Goal: Task Accomplishment & Management: Complete application form

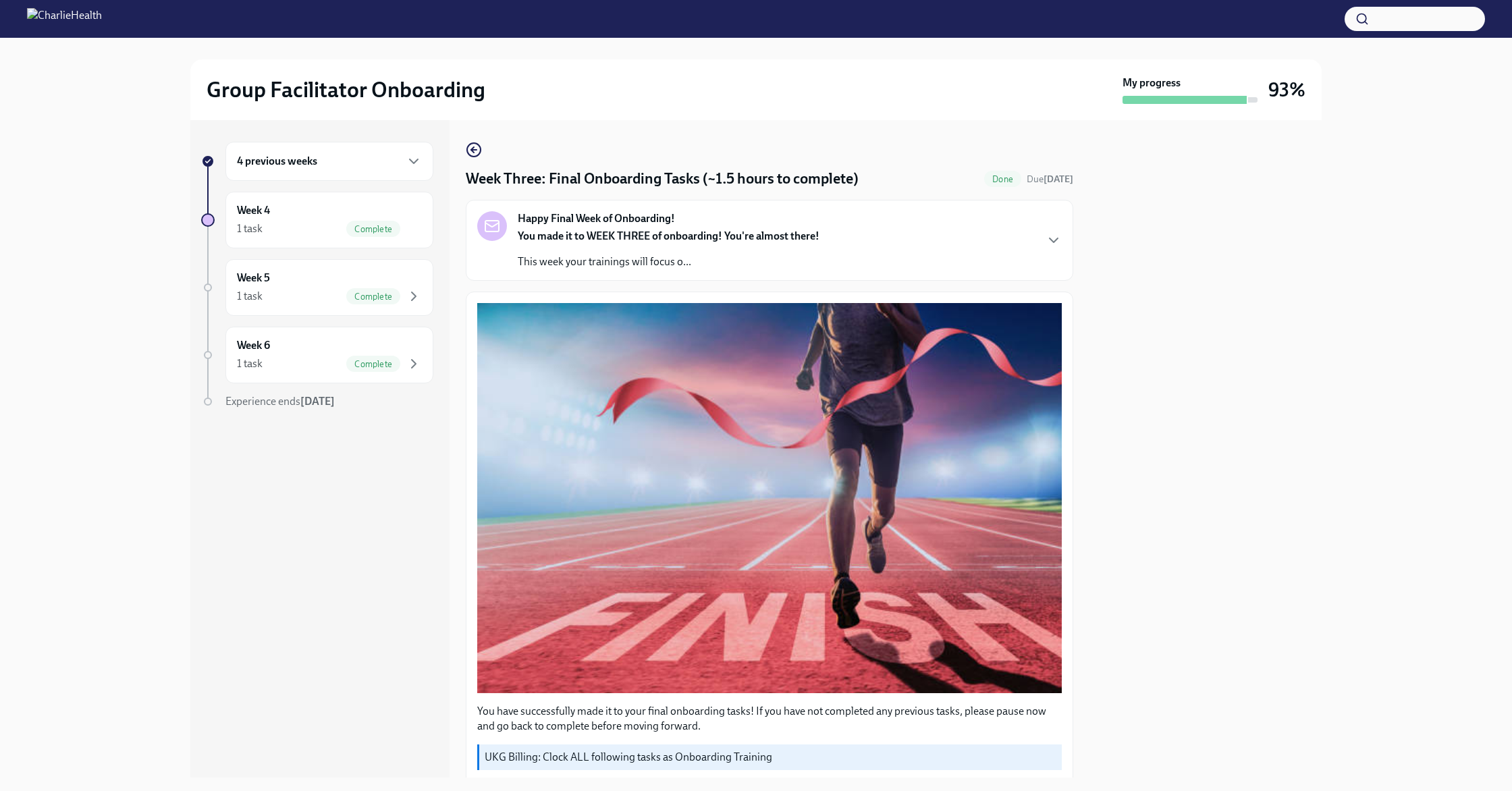
scroll to position [803, 0]
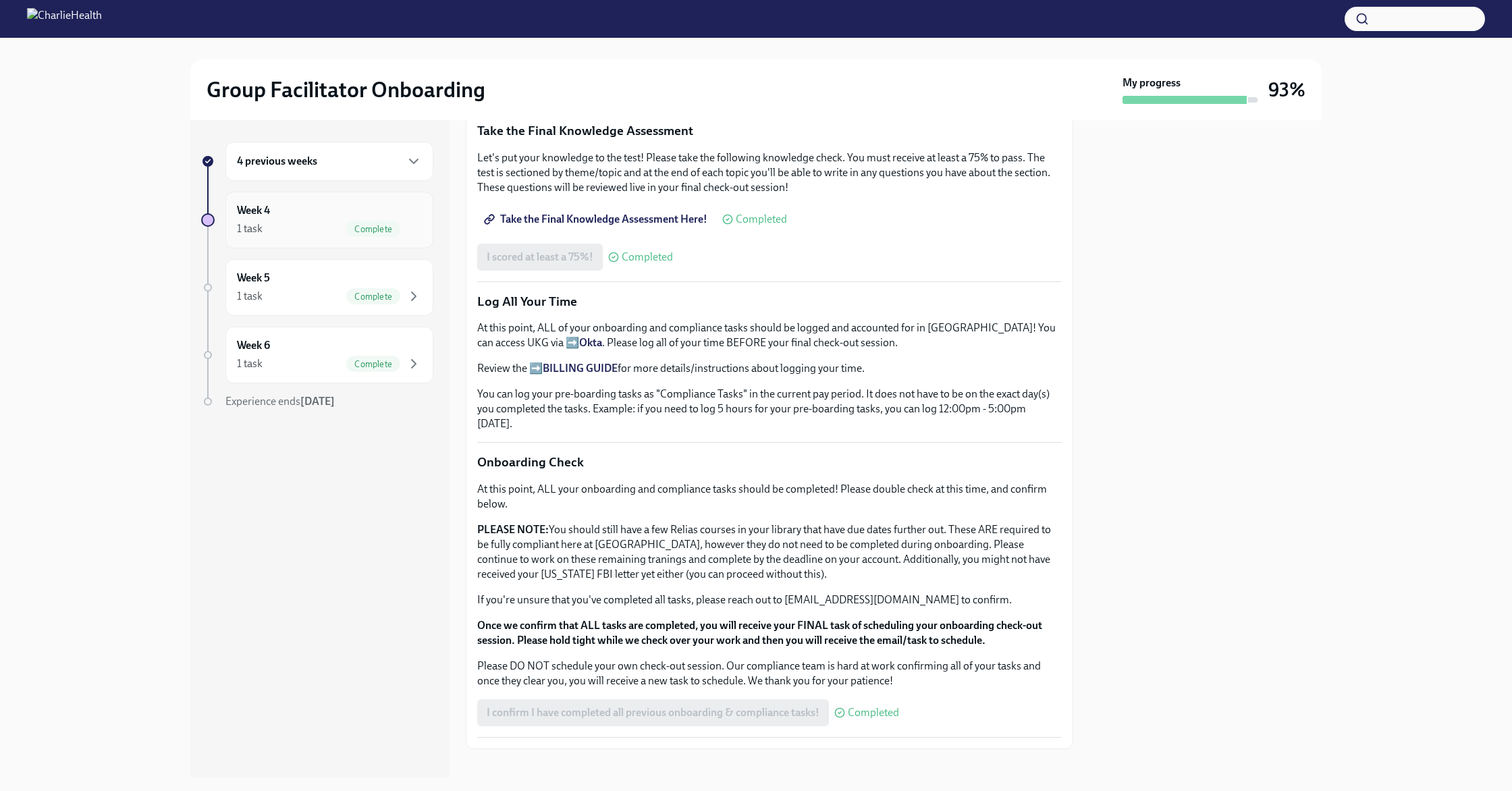
click at [326, 231] on div "1 task Complete" at bounding box center [329, 229] width 185 height 16
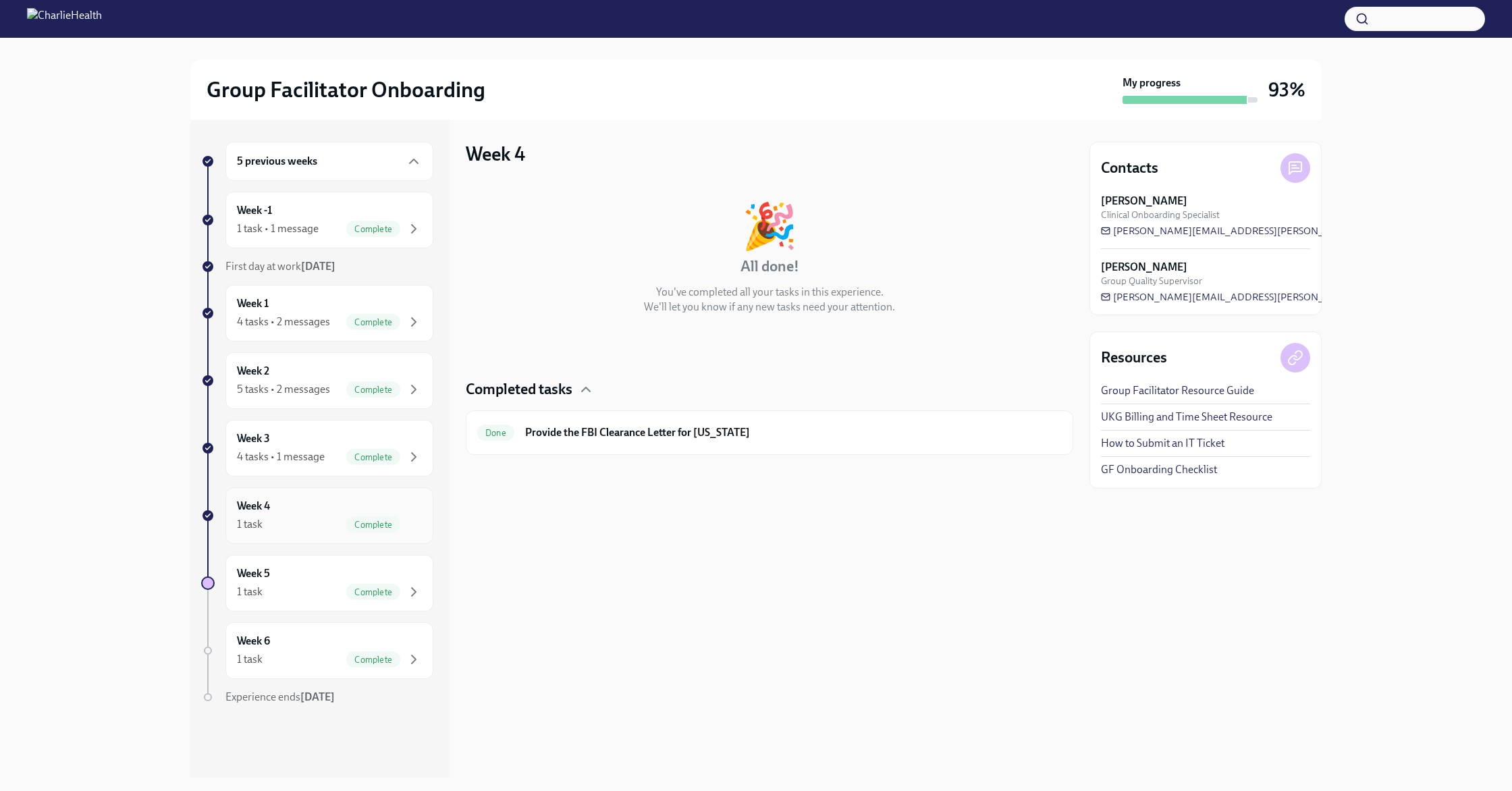
click at [303, 503] on div "Week 4 1 task Complete" at bounding box center [329, 515] width 185 height 33
click at [303, 501] on div "Week 4 1 task Complete" at bounding box center [329, 515] width 185 height 33
click at [306, 462] on div "4 tasks • 1 message" at bounding box center [280, 456] width 88 height 15
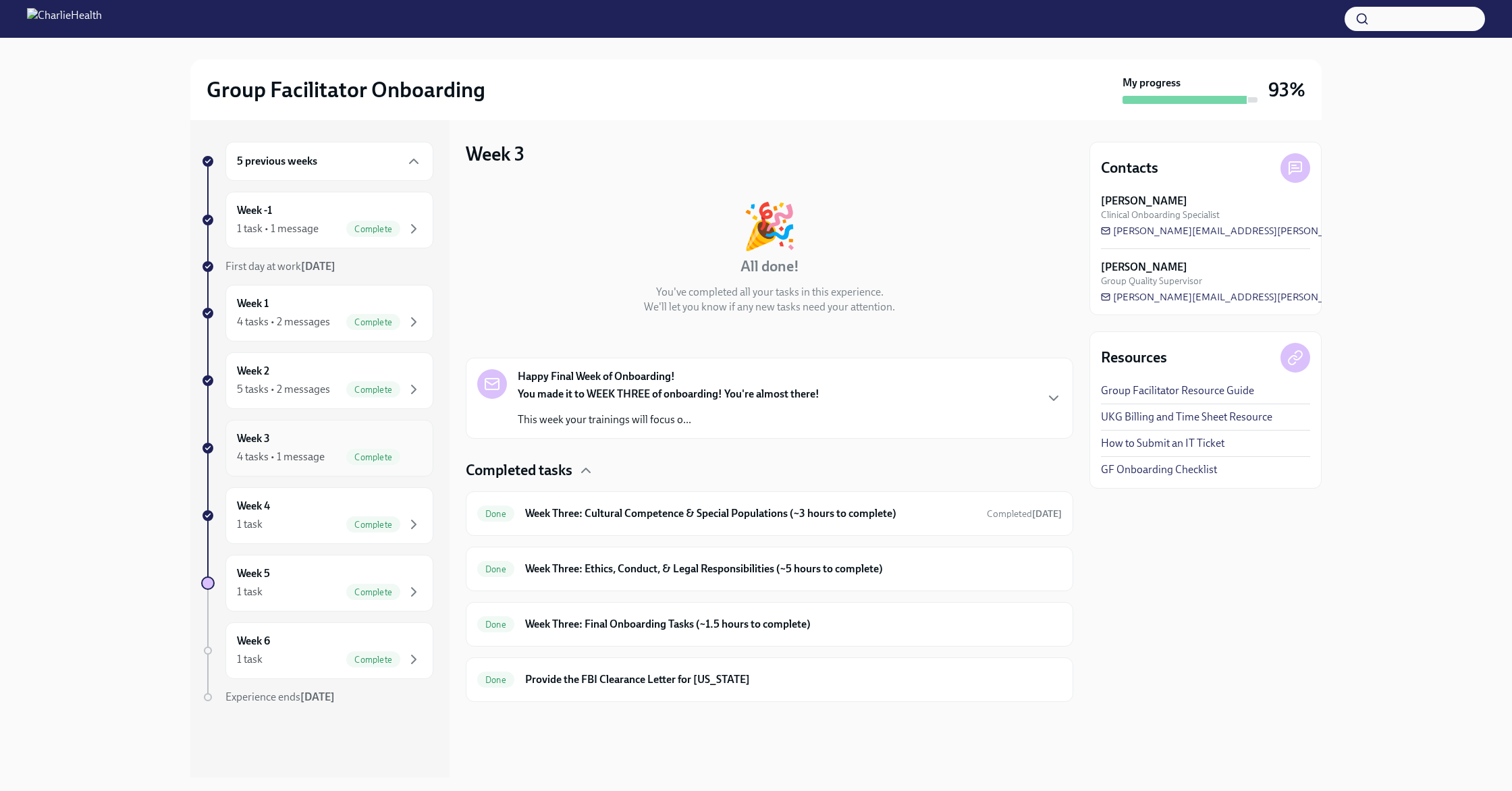
click at [324, 442] on div "Week 3 4 tasks • 1 message Complete" at bounding box center [329, 448] width 185 height 33
click at [319, 384] on div "5 tasks • 2 messages" at bounding box center [283, 389] width 93 height 15
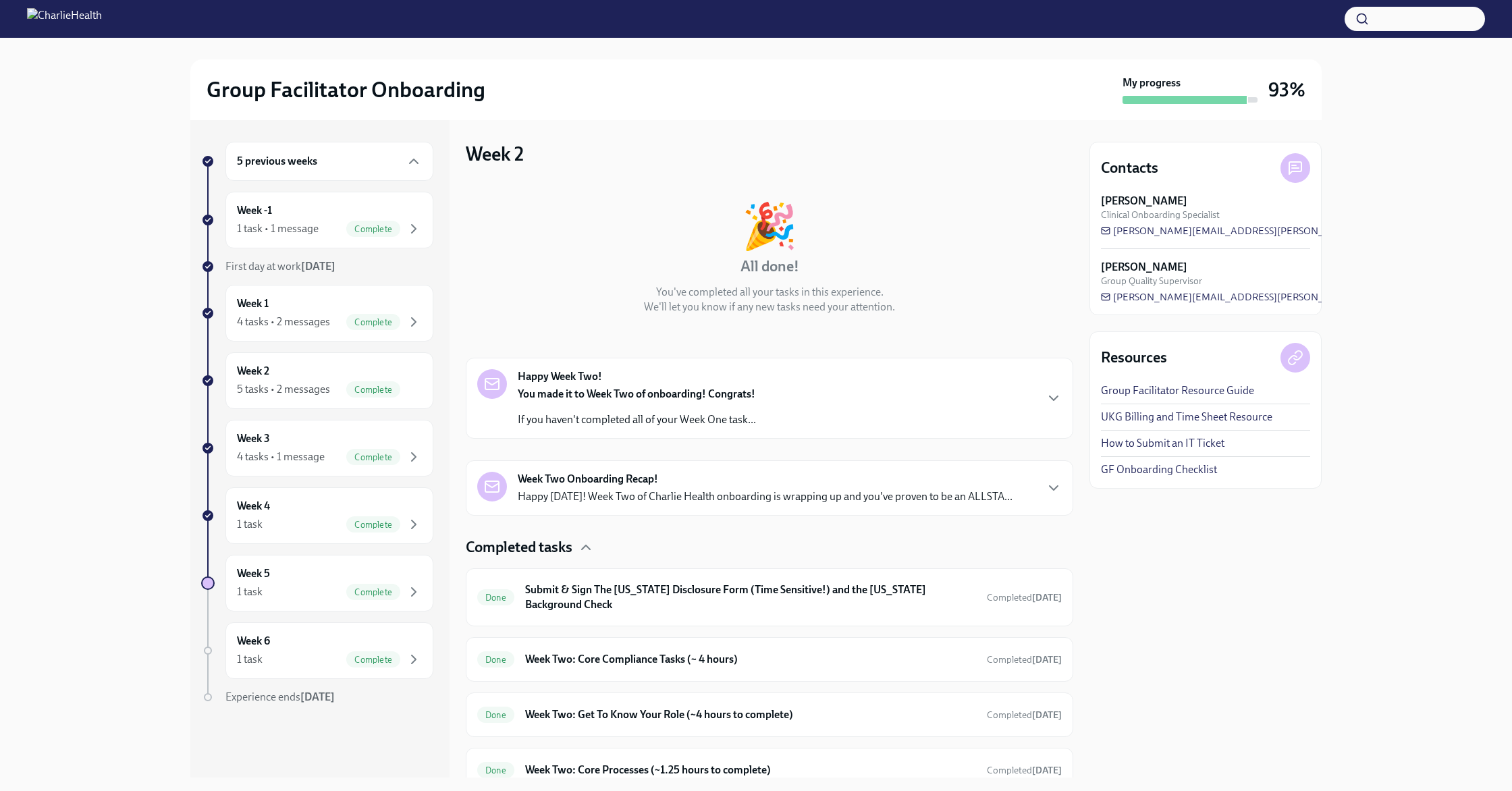
scroll to position [114, 0]
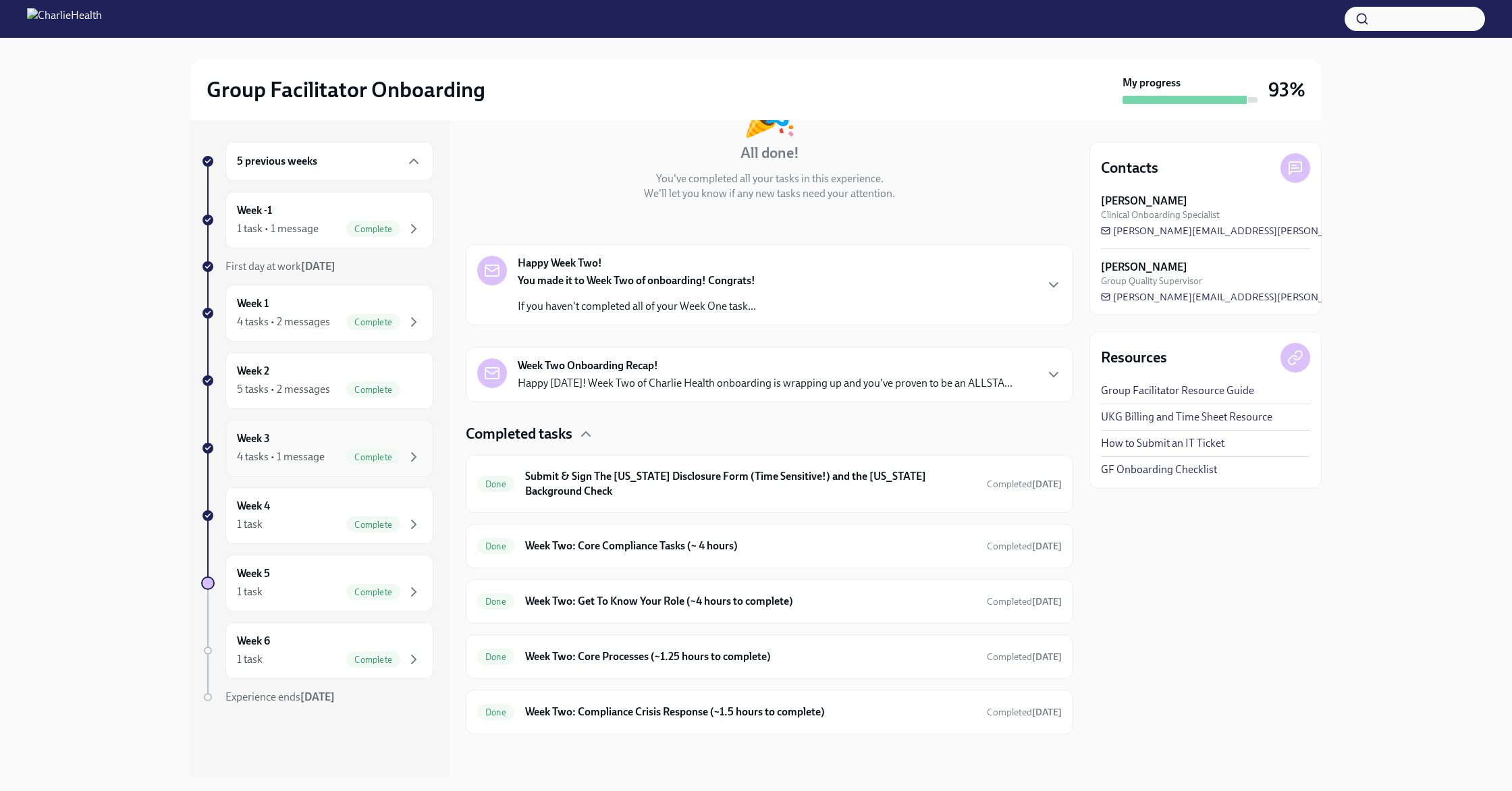
click at [315, 450] on div "4 tasks • 1 message" at bounding box center [280, 456] width 88 height 15
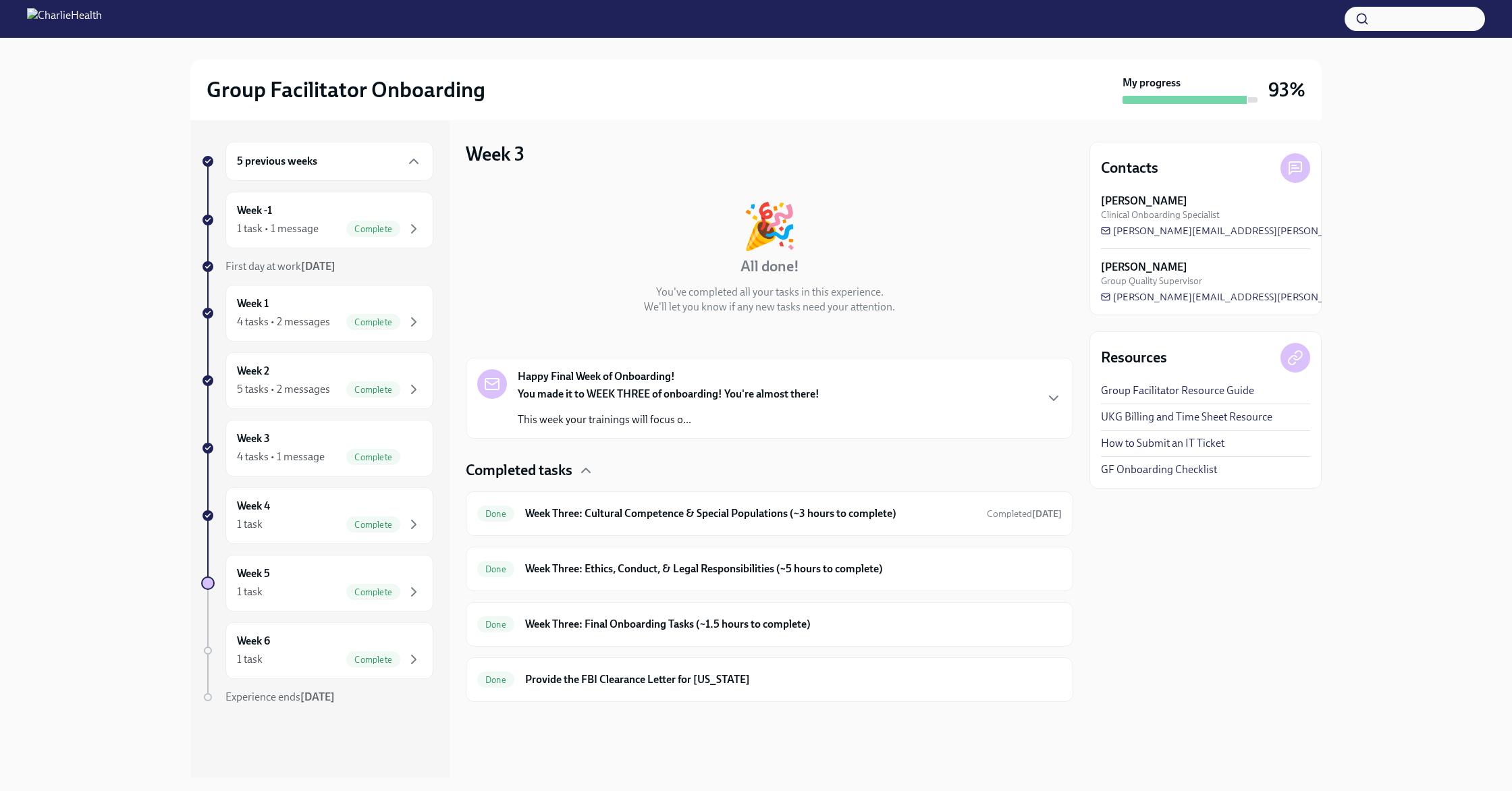
click at [716, 423] on p "This week your trainings will focus o..." at bounding box center [669, 420] width 302 height 15
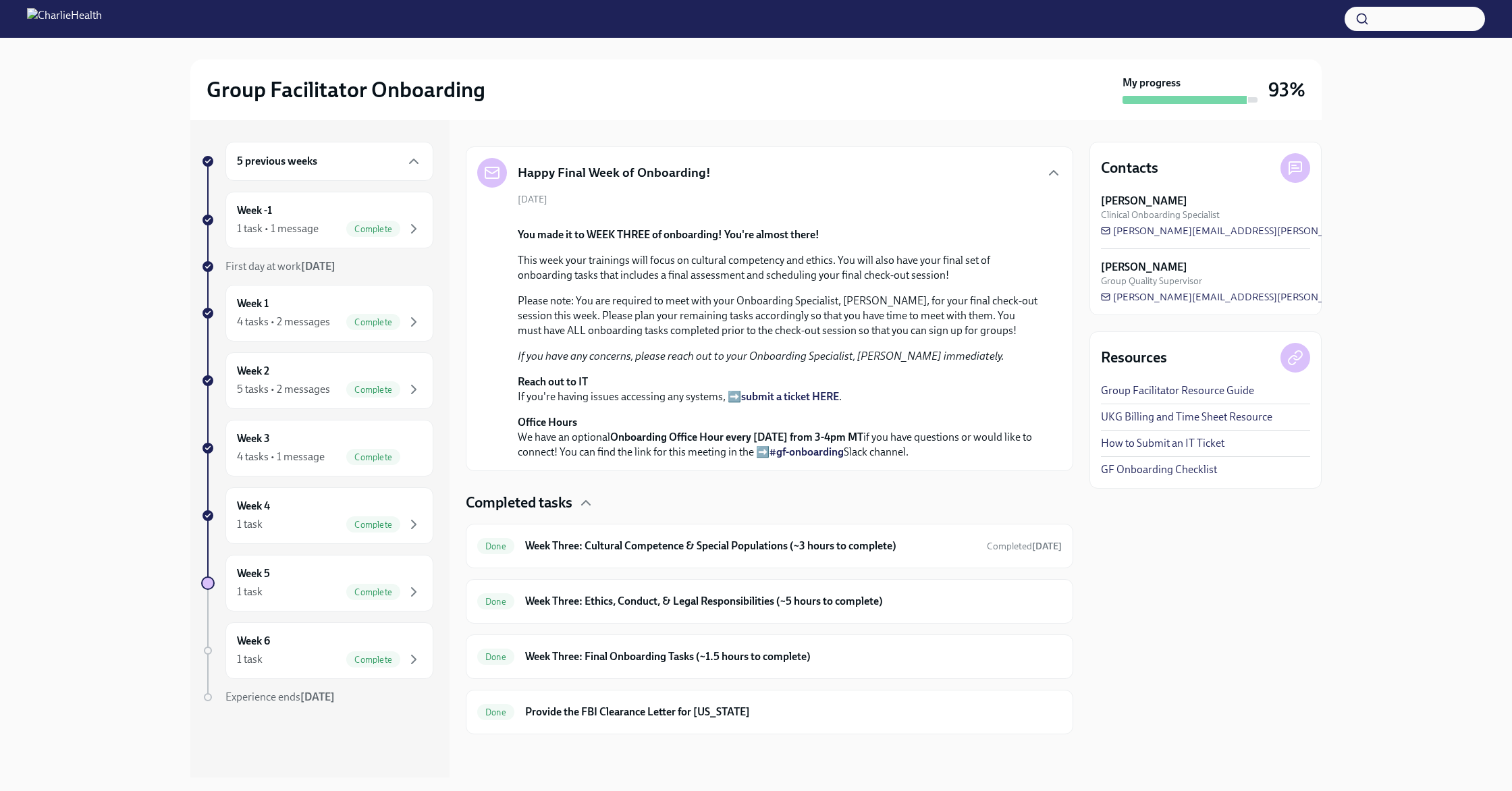
scroll to position [505, 0]
click at [745, 549] on h6 "Week Three: Cultural Competence & Special Populations (~3 hours to complete)" at bounding box center [751, 546] width 451 height 15
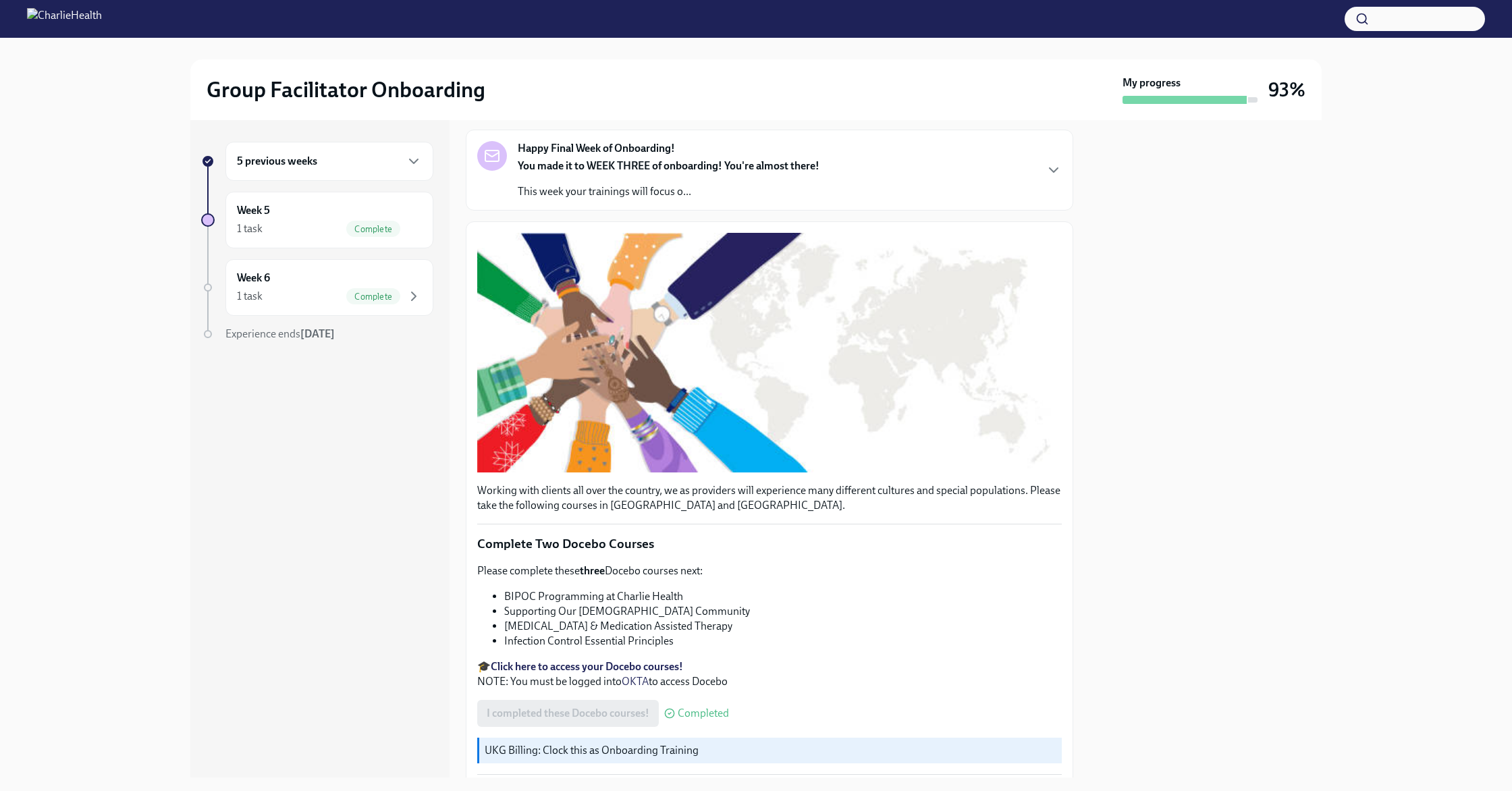
scroll to position [69, 0]
click at [857, 211] on div "Happy Final Week of Onboarding! You made it to WEEK THREE of onboarding! You're…" at bounding box center [769, 171] width 607 height 81
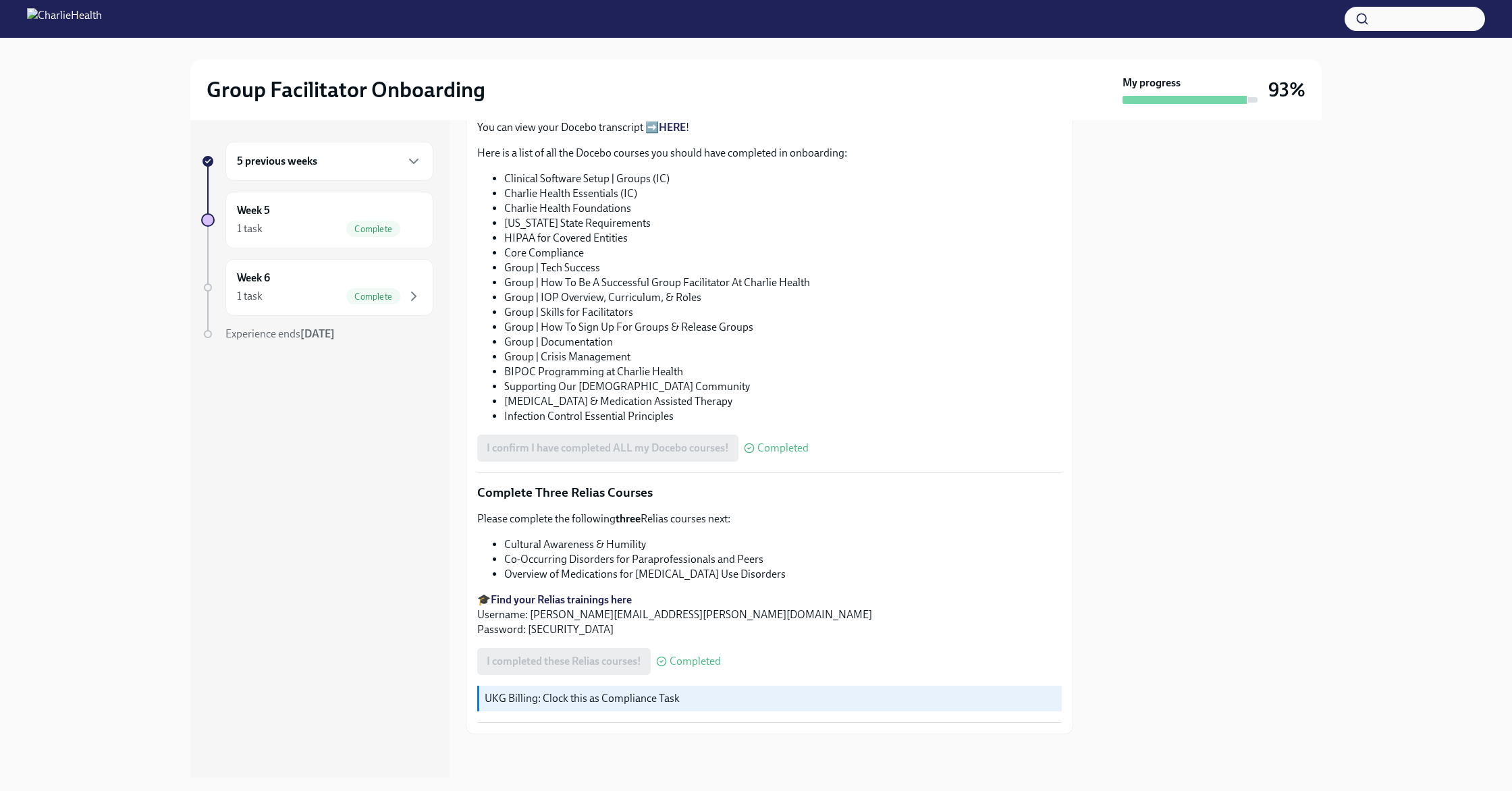
scroll to position [1348, 0]
click at [336, 209] on div "Week 5 1 task Complete" at bounding box center [329, 220] width 185 height 33
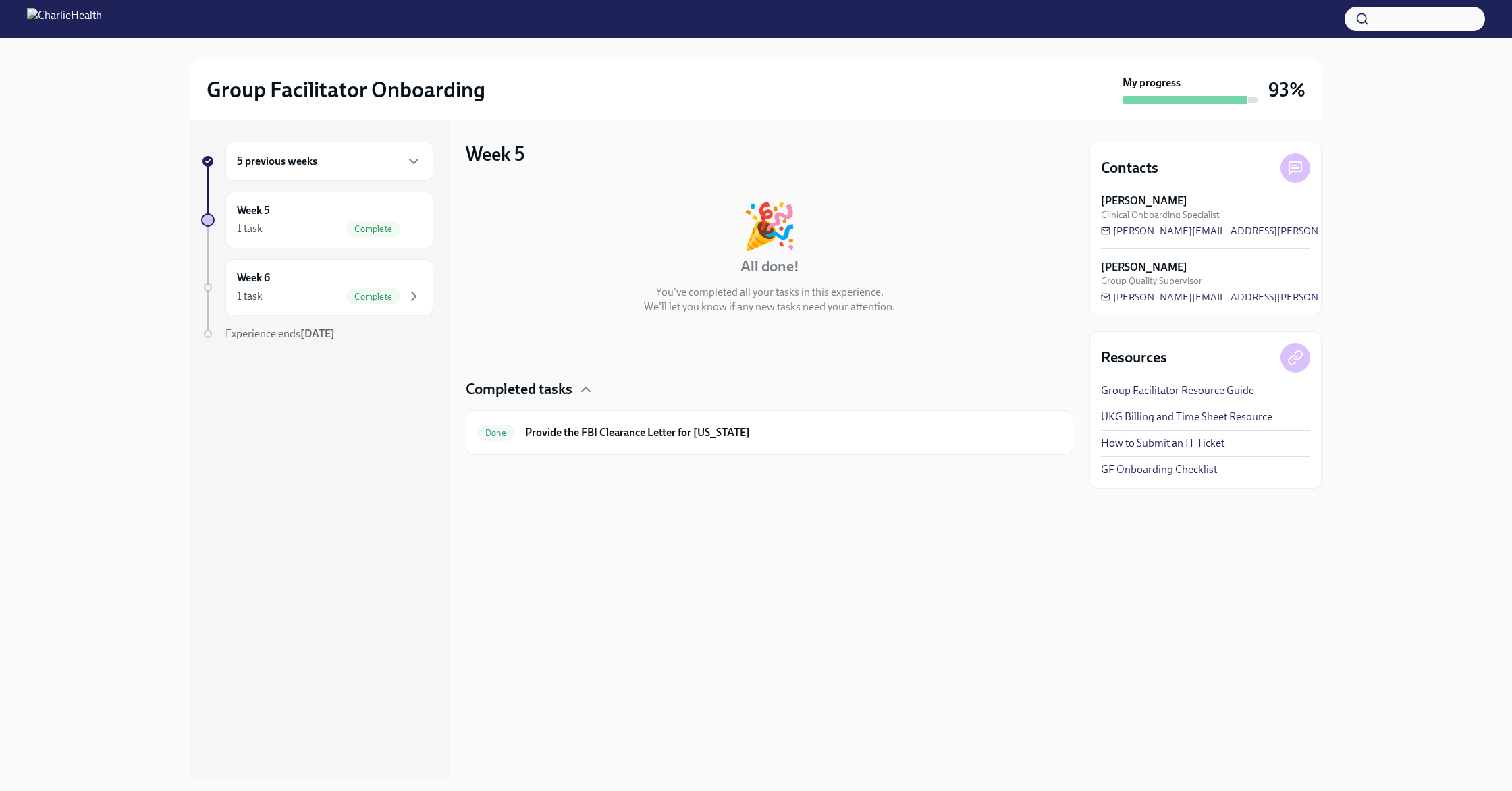
click at [341, 173] on div "5 previous weeks" at bounding box center [329, 161] width 208 height 39
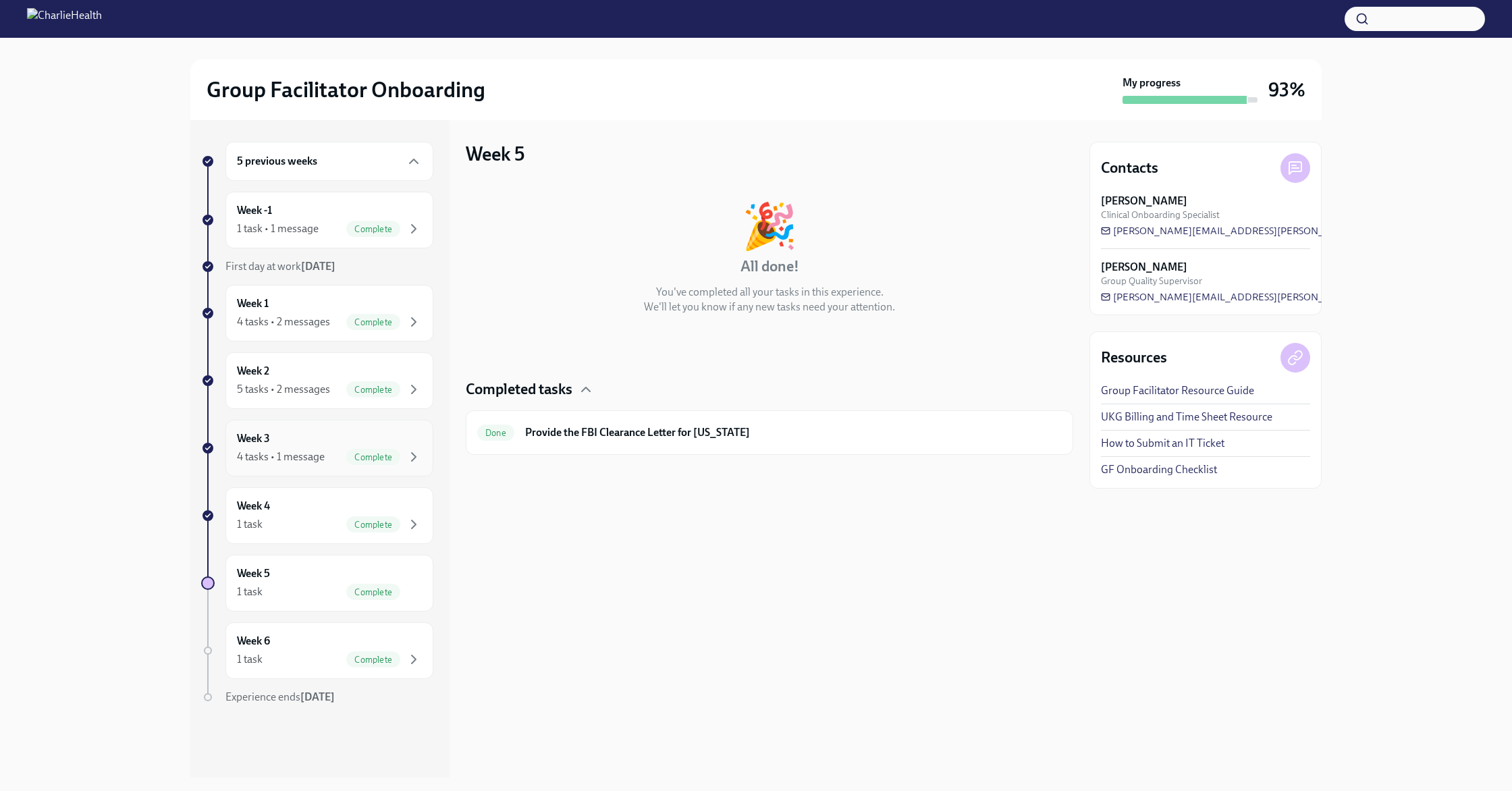
click at [308, 441] on div "Week 3 4 tasks • 1 message Complete" at bounding box center [329, 448] width 185 height 33
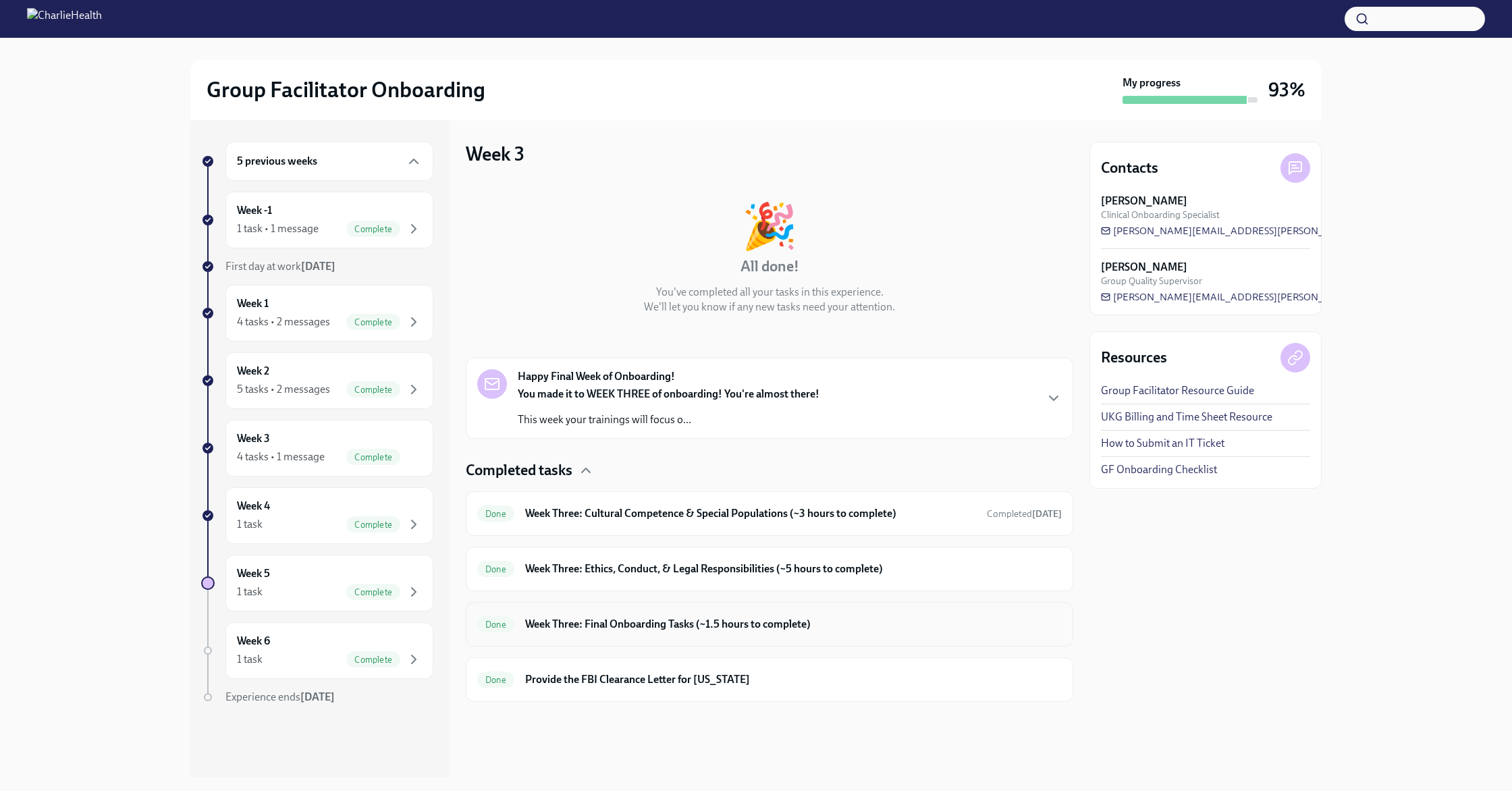
click at [614, 629] on h6 "Week Three: Final Onboarding Tasks (~1.5 hours to complete)" at bounding box center [793, 624] width 536 height 15
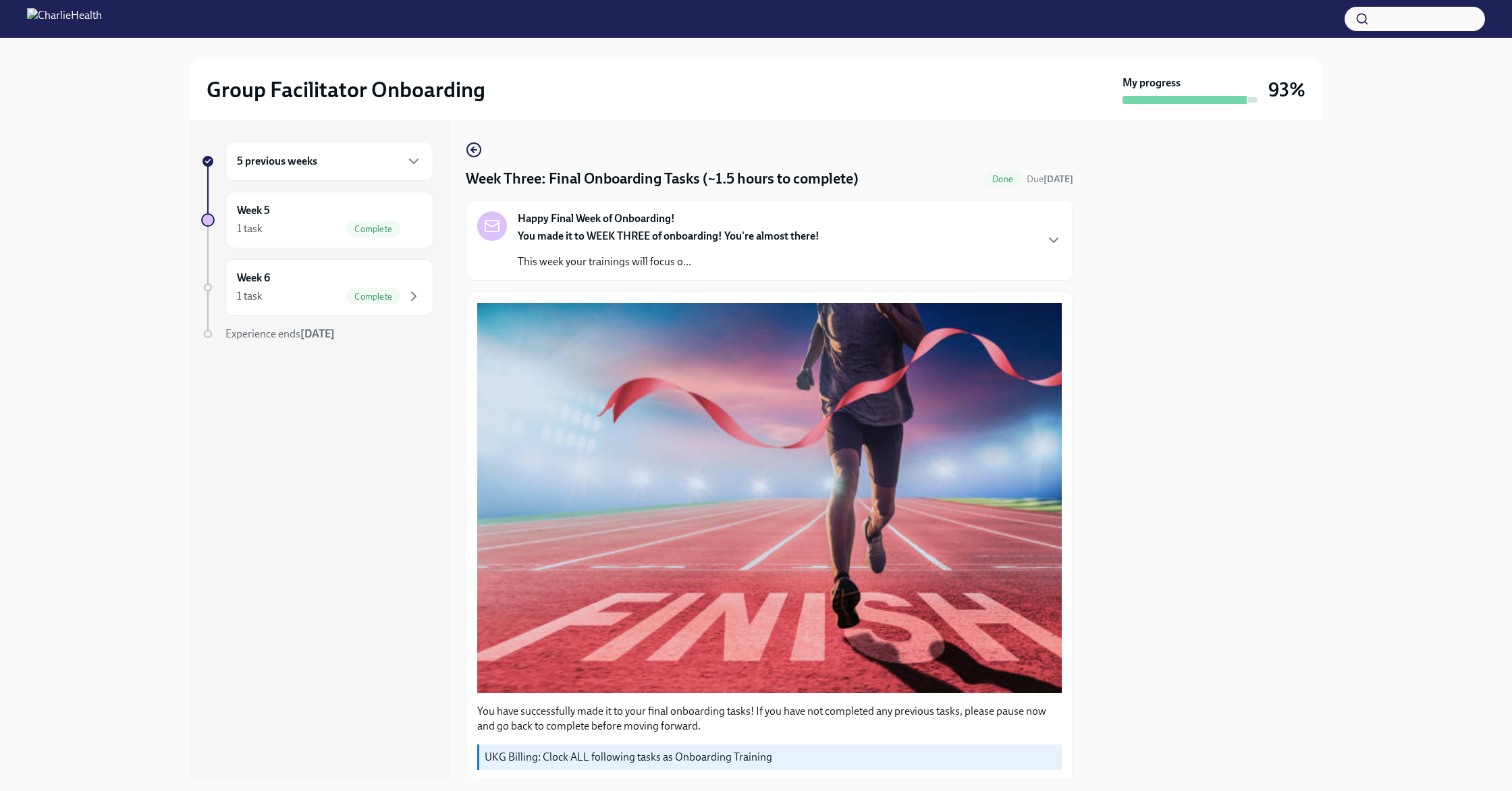
click at [568, 219] on strong "Happy Final Week of Onboarding!" at bounding box center [596, 218] width 157 height 15
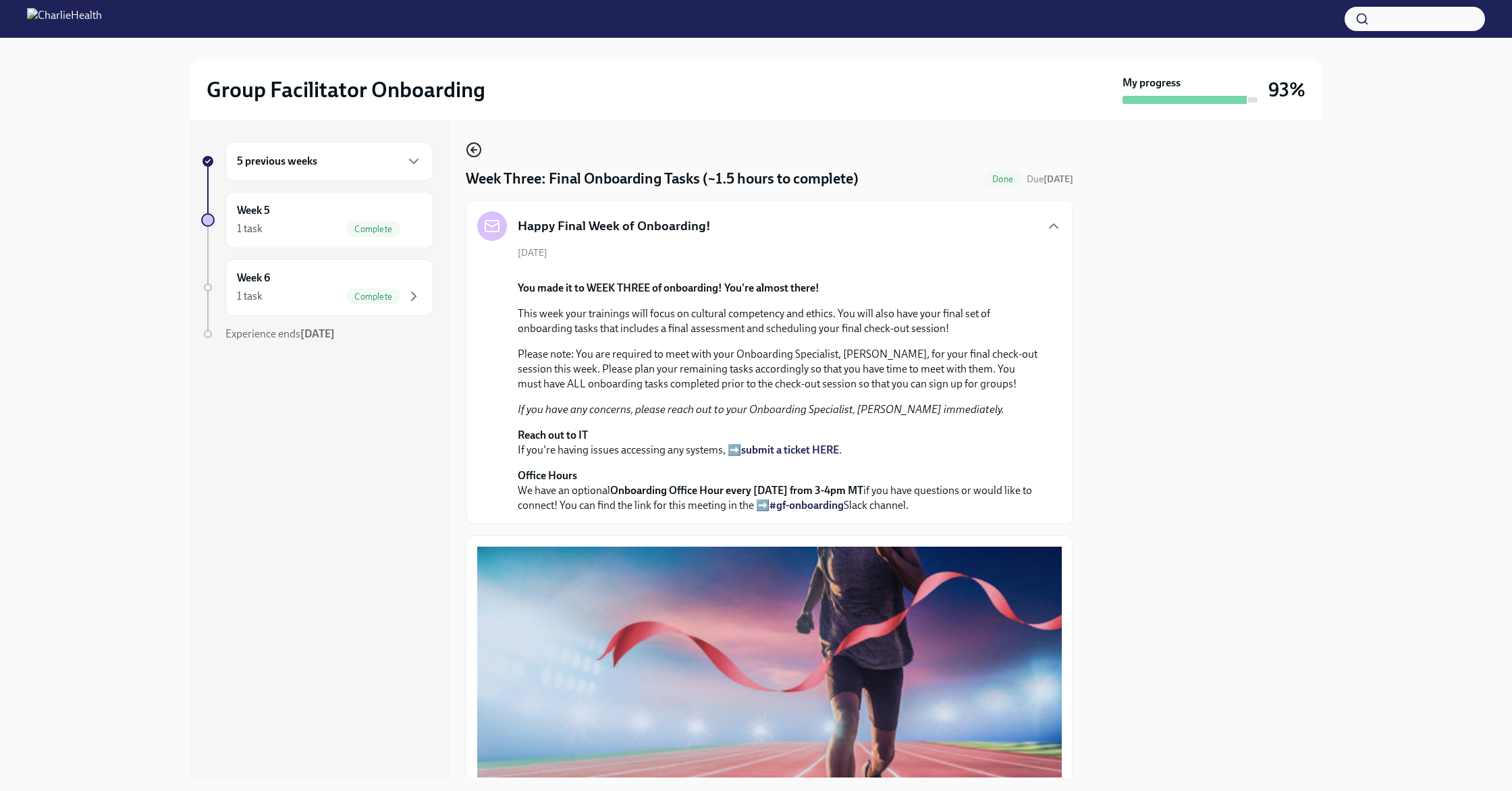
click at [477, 146] on icon "button" at bounding box center [473, 149] width 16 height 16
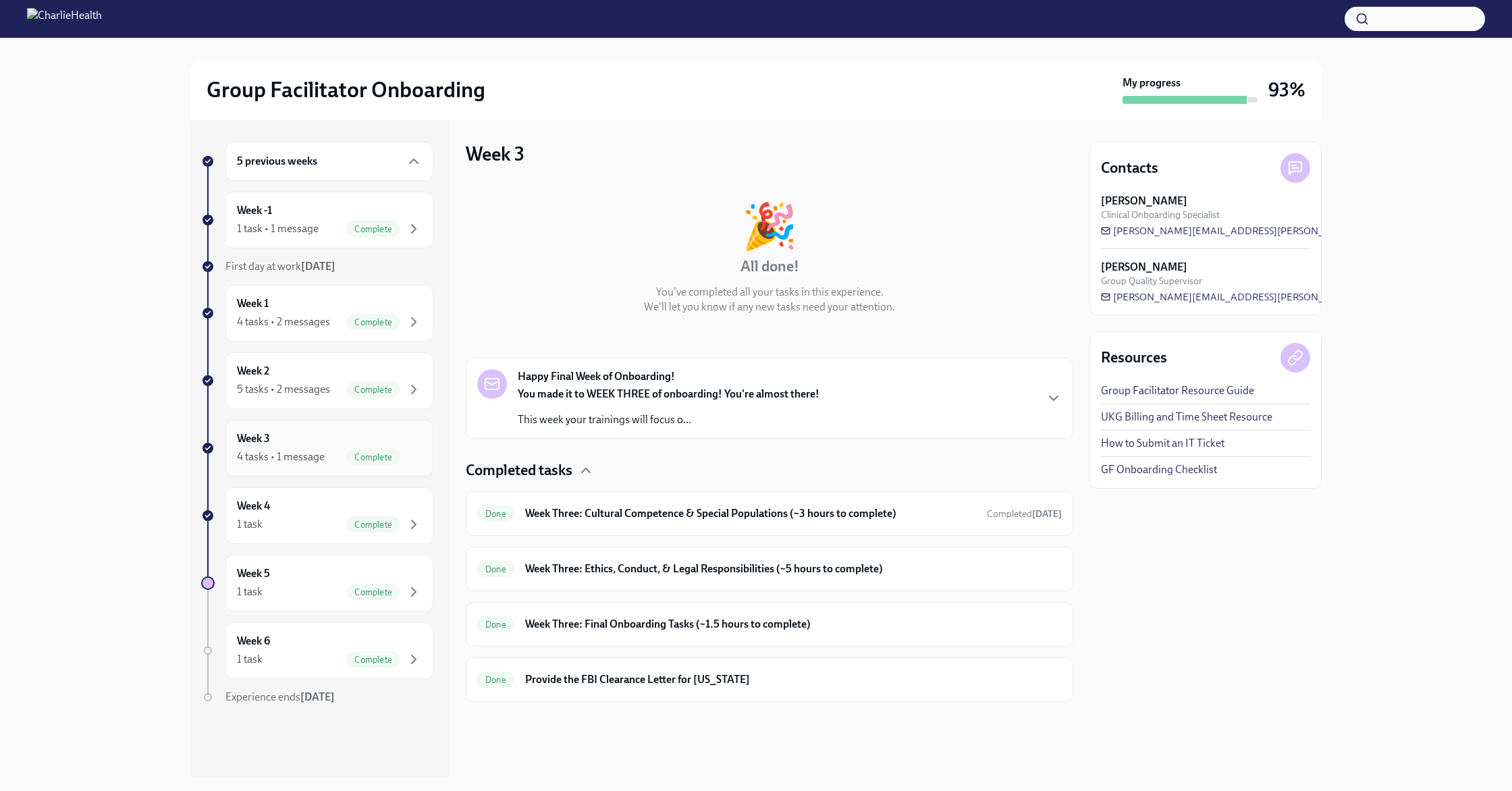
click at [292, 451] on div "4 tasks • 1 message" at bounding box center [280, 456] width 88 height 15
click at [638, 613] on div "Done Week Three: Final Onboarding Tasks (~1.5 hours to complete)" at bounding box center [769, 624] width 585 height 22
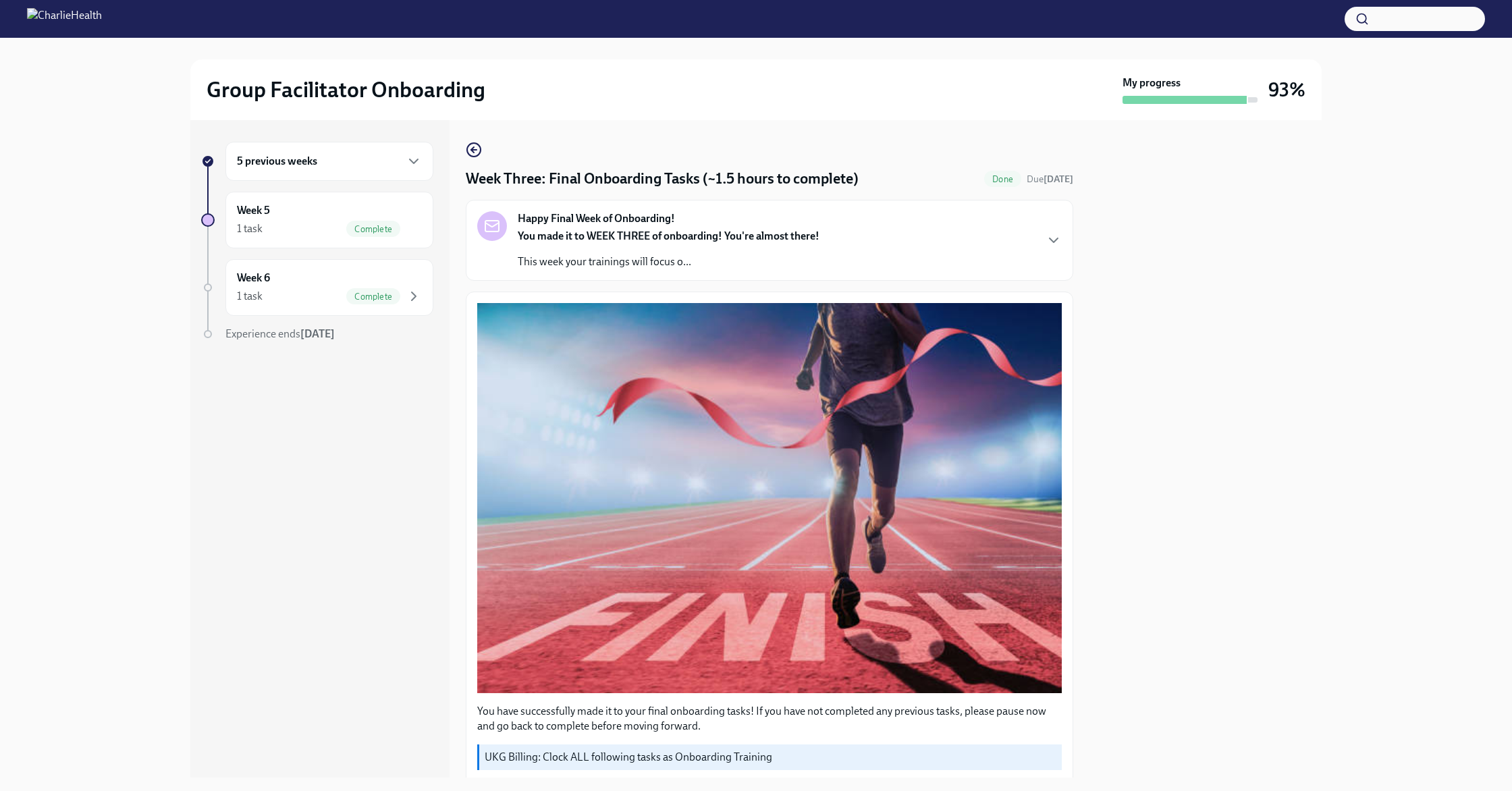
click at [478, 139] on div "Week Three: Final Onboarding Tasks (~1.5 hours to complete) Done Due [DATE] Hap…" at bounding box center [769, 448] width 607 height 658
click at [474, 152] on icon "button" at bounding box center [473, 149] width 16 height 16
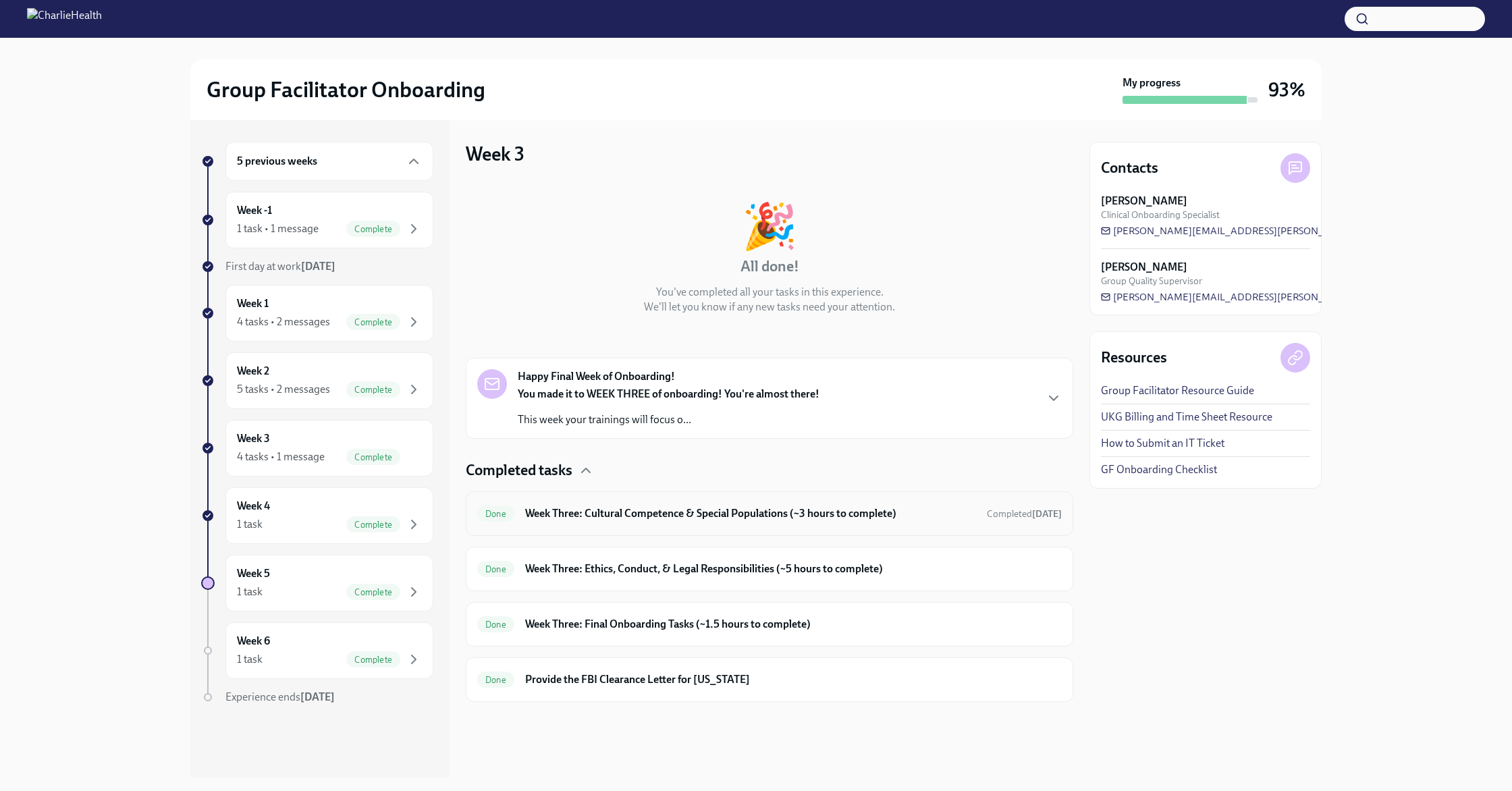
click at [621, 510] on h6 "Week Three: Cultural Competence & Special Populations (~3 hours to complete)" at bounding box center [751, 513] width 451 height 15
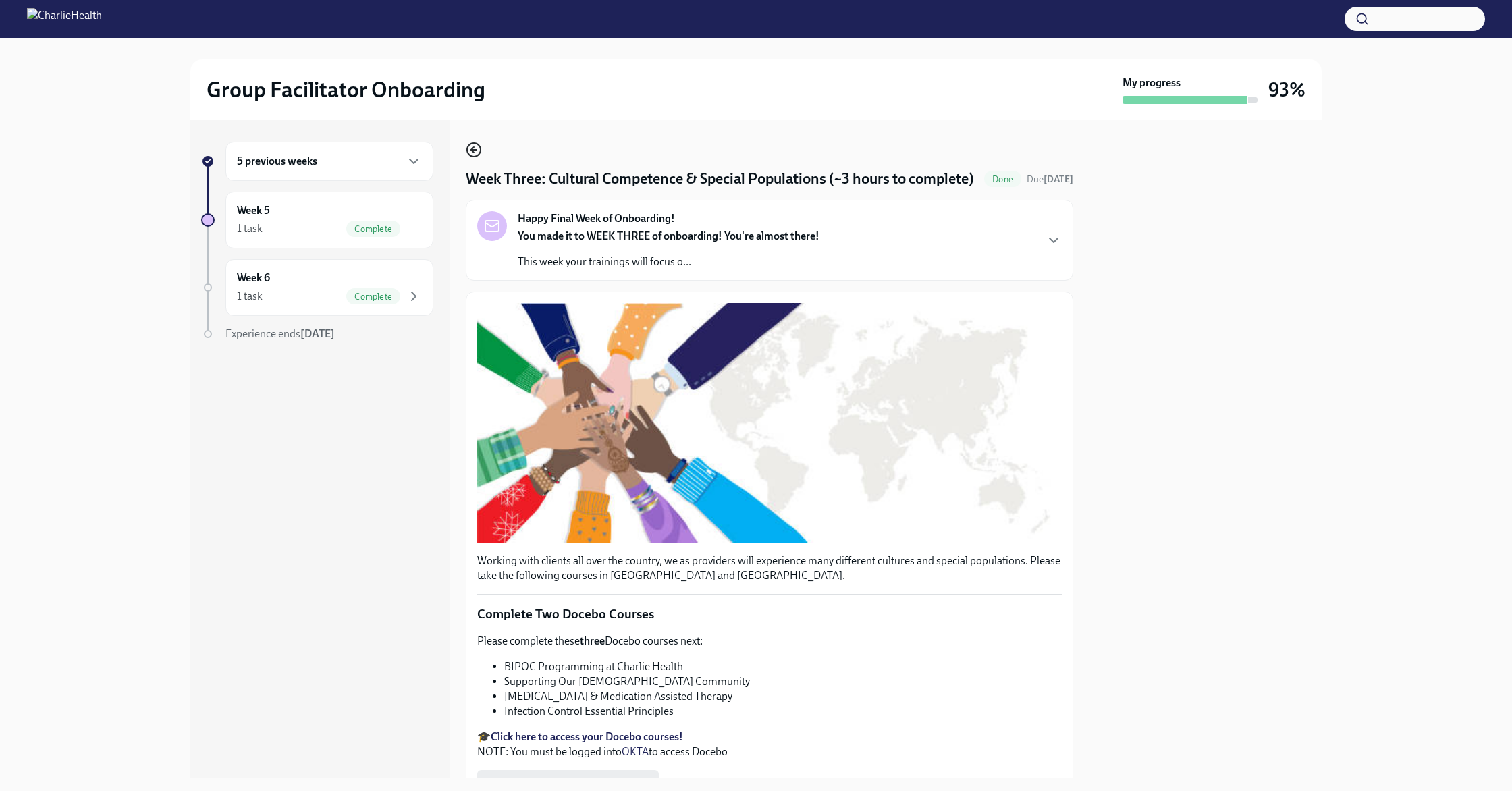
click at [474, 149] on icon "button" at bounding box center [473, 149] width 5 height 0
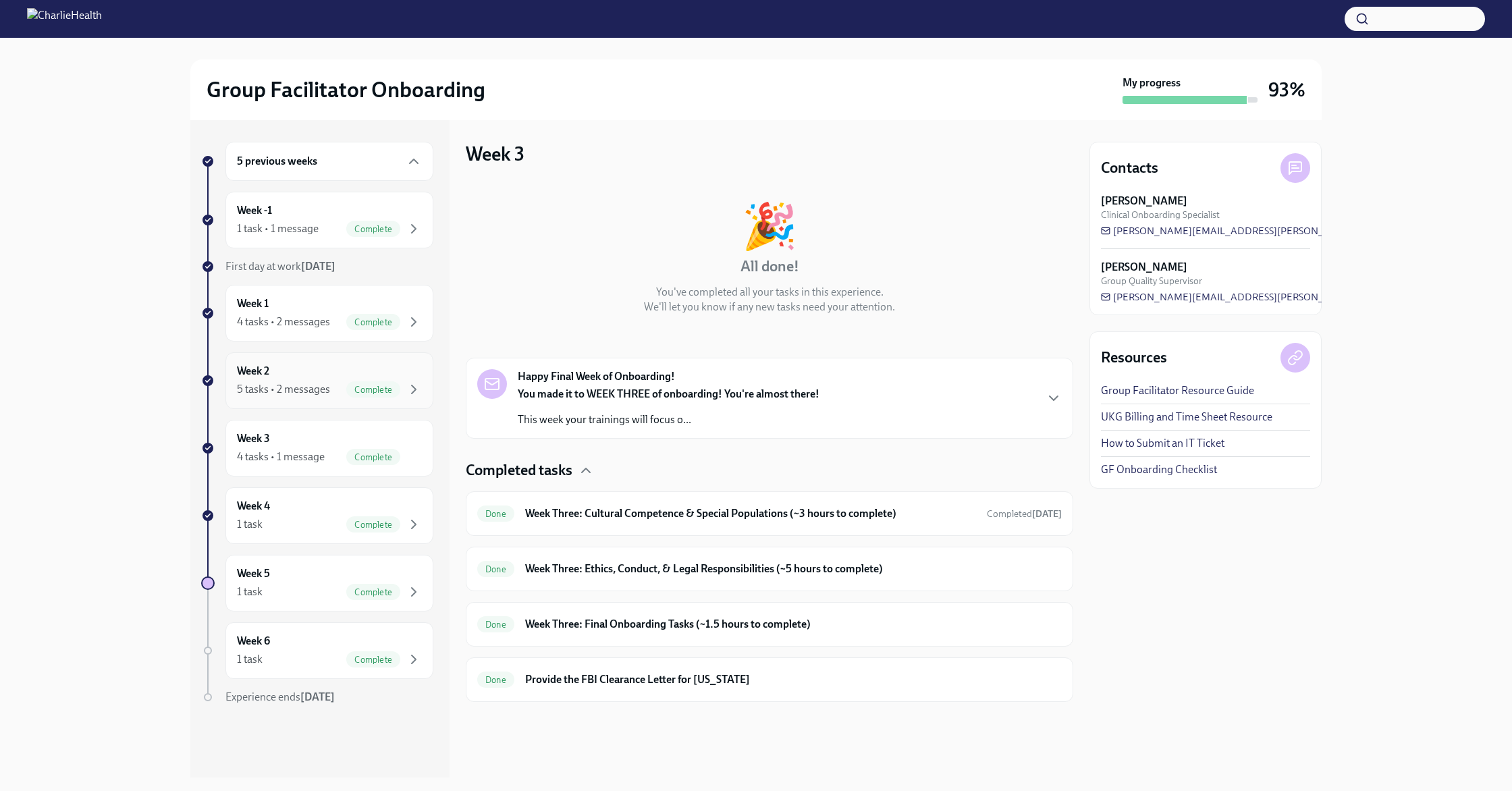
click at [292, 392] on div "5 tasks • 2 messages" at bounding box center [283, 389] width 93 height 15
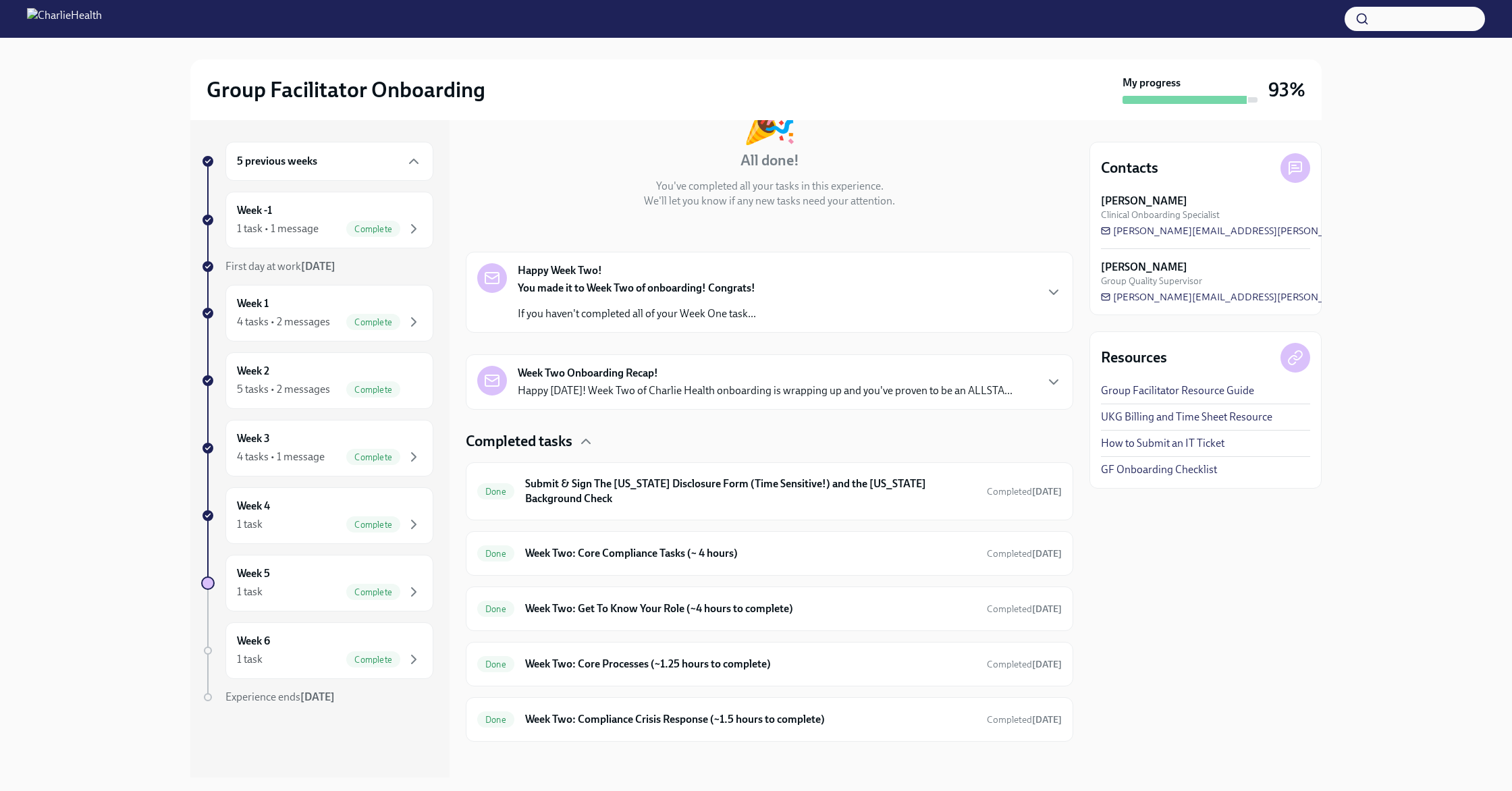
scroll to position [114, 0]
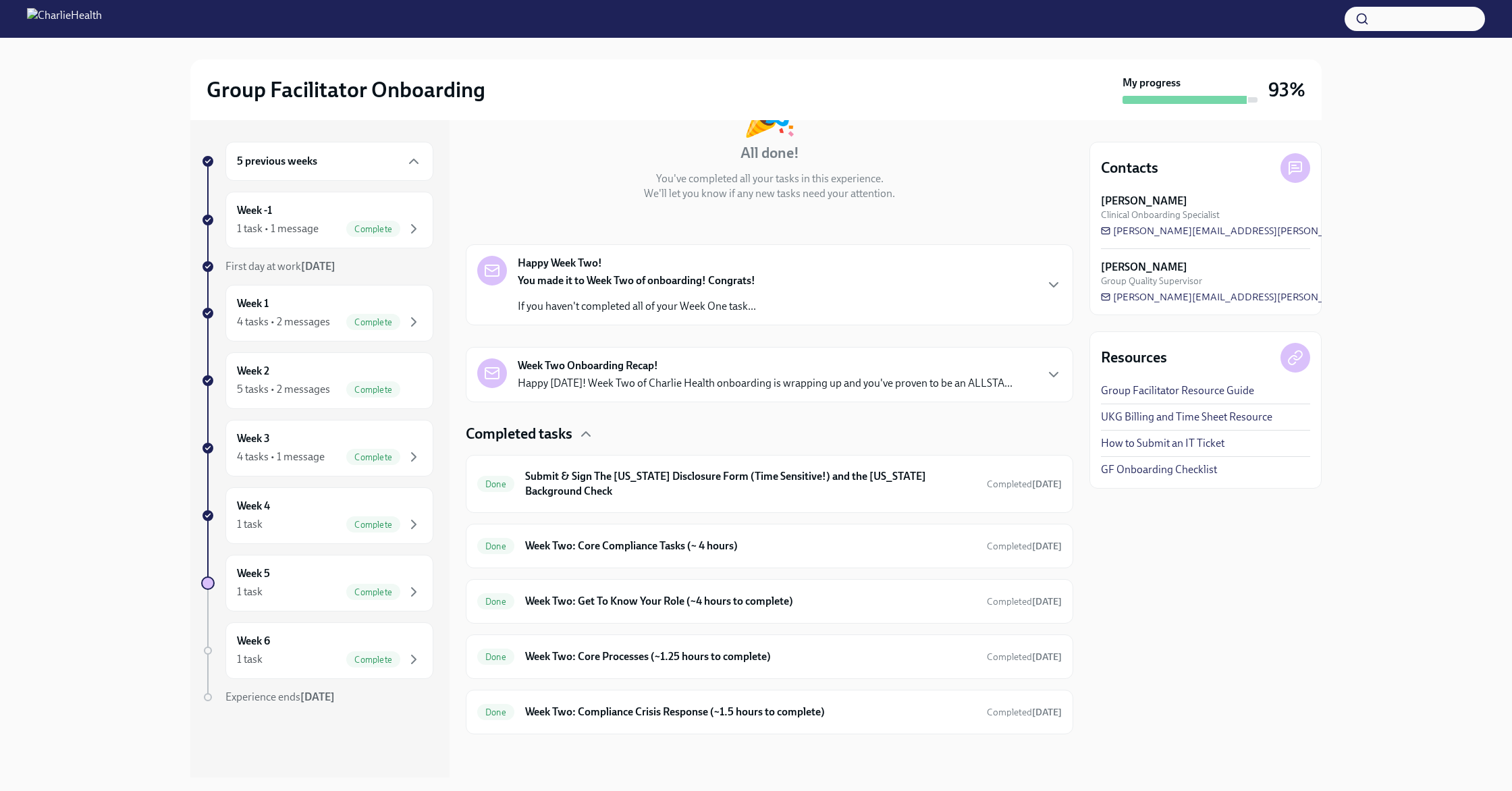
click at [600, 308] on p "If you haven't completed all of your Week One task..." at bounding box center [637, 306] width 238 height 15
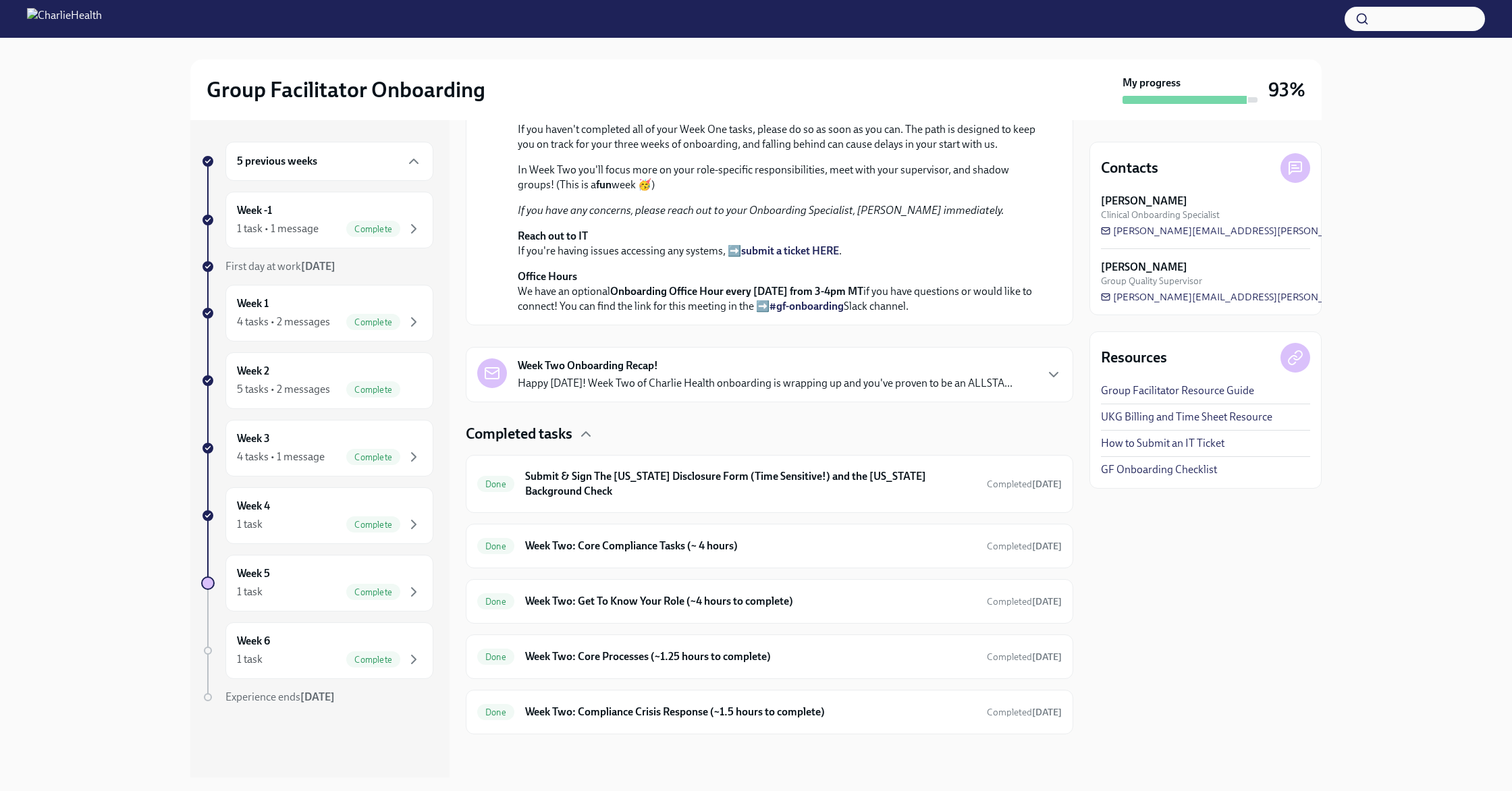
scroll to position [480, 0]
click at [616, 391] on div "Week Two Onboarding Recap! Happy [DATE]! Week Two of Charlie Health onboarding …" at bounding box center [765, 374] width 495 height 33
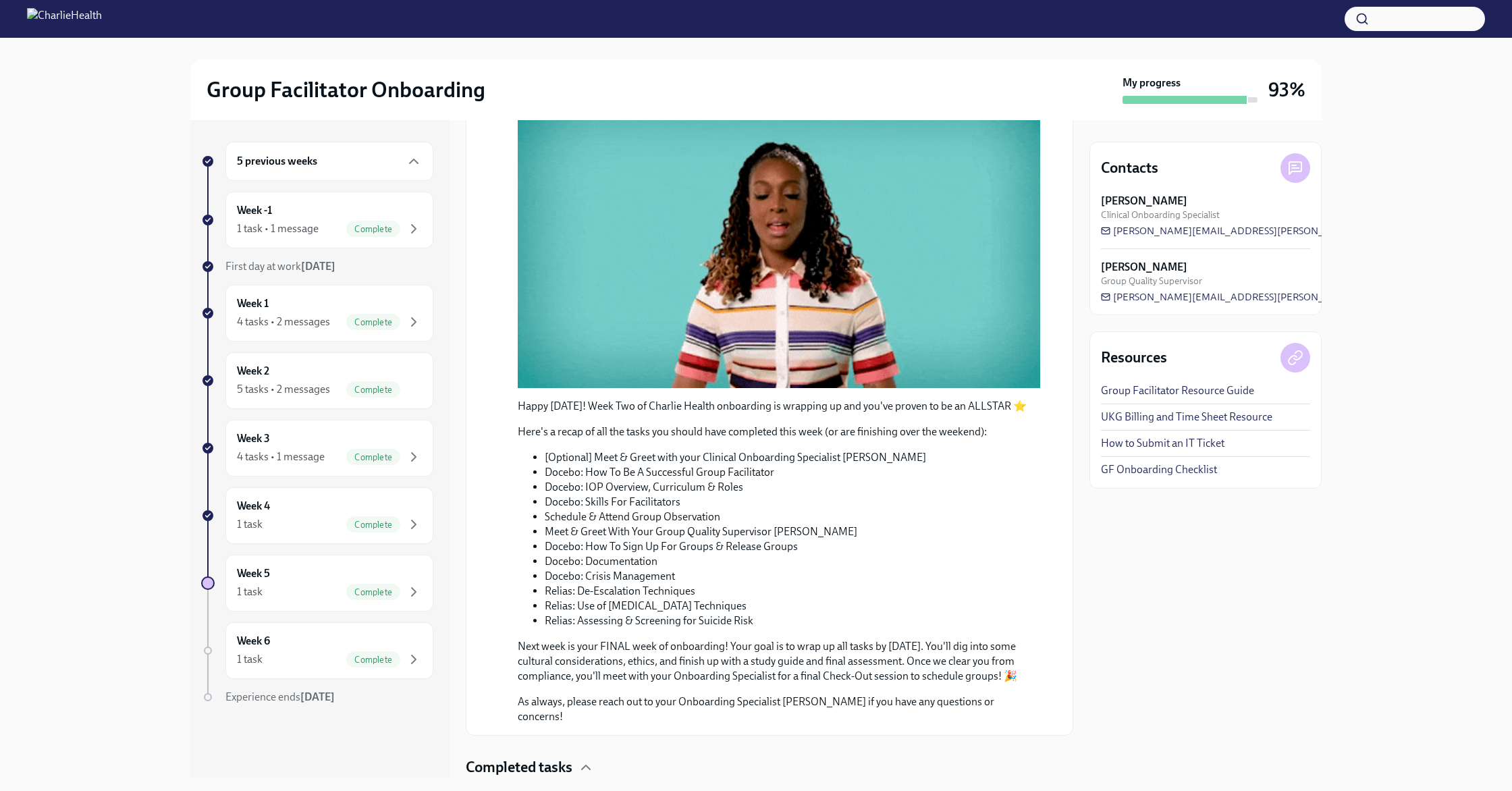
scroll to position [1220, 0]
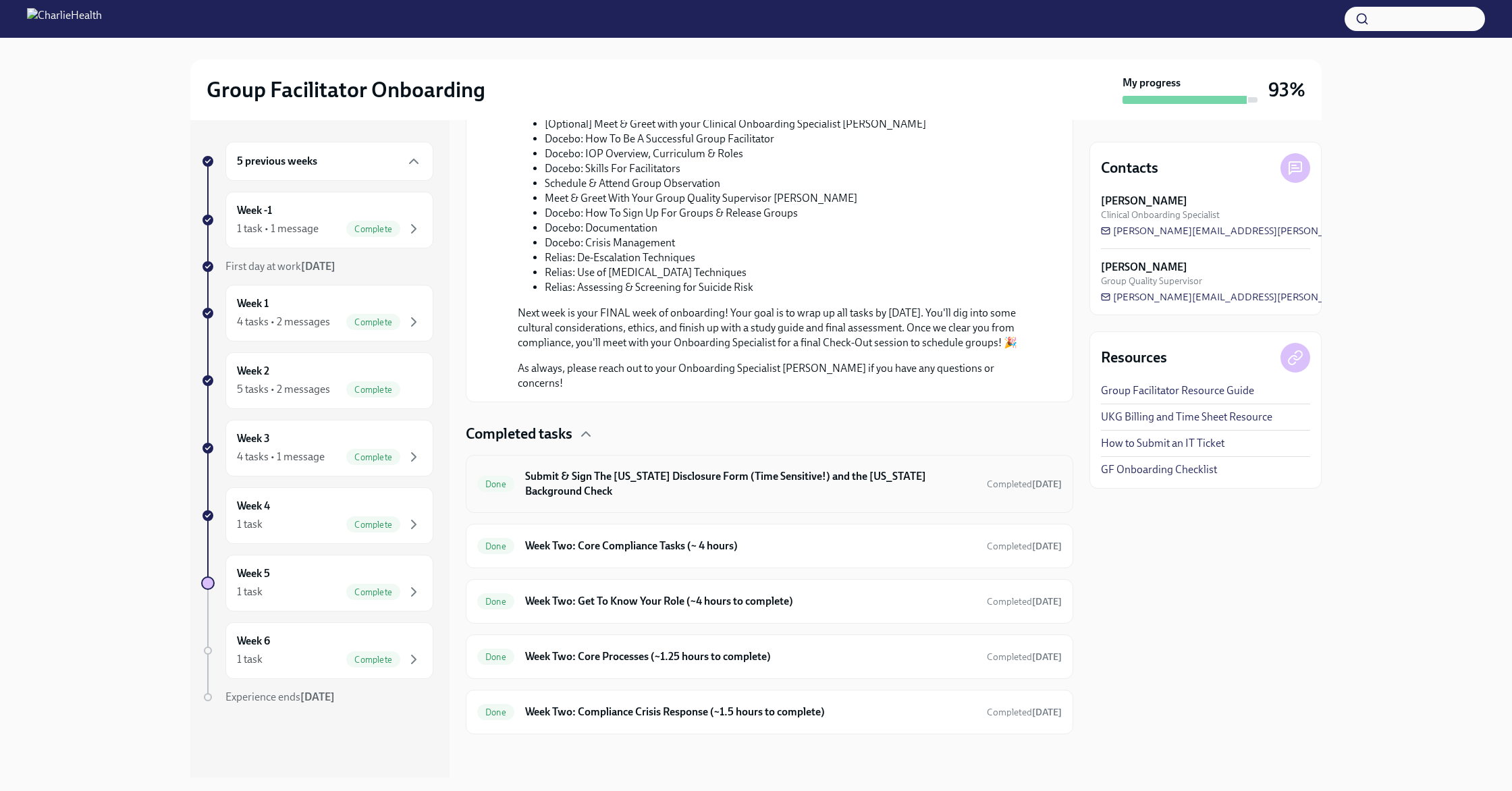
click at [616, 470] on h6 "Submit & Sign The [US_STATE] Disclosure Form (Time Sensitive!) and the [US_STAT…" at bounding box center [751, 484] width 451 height 30
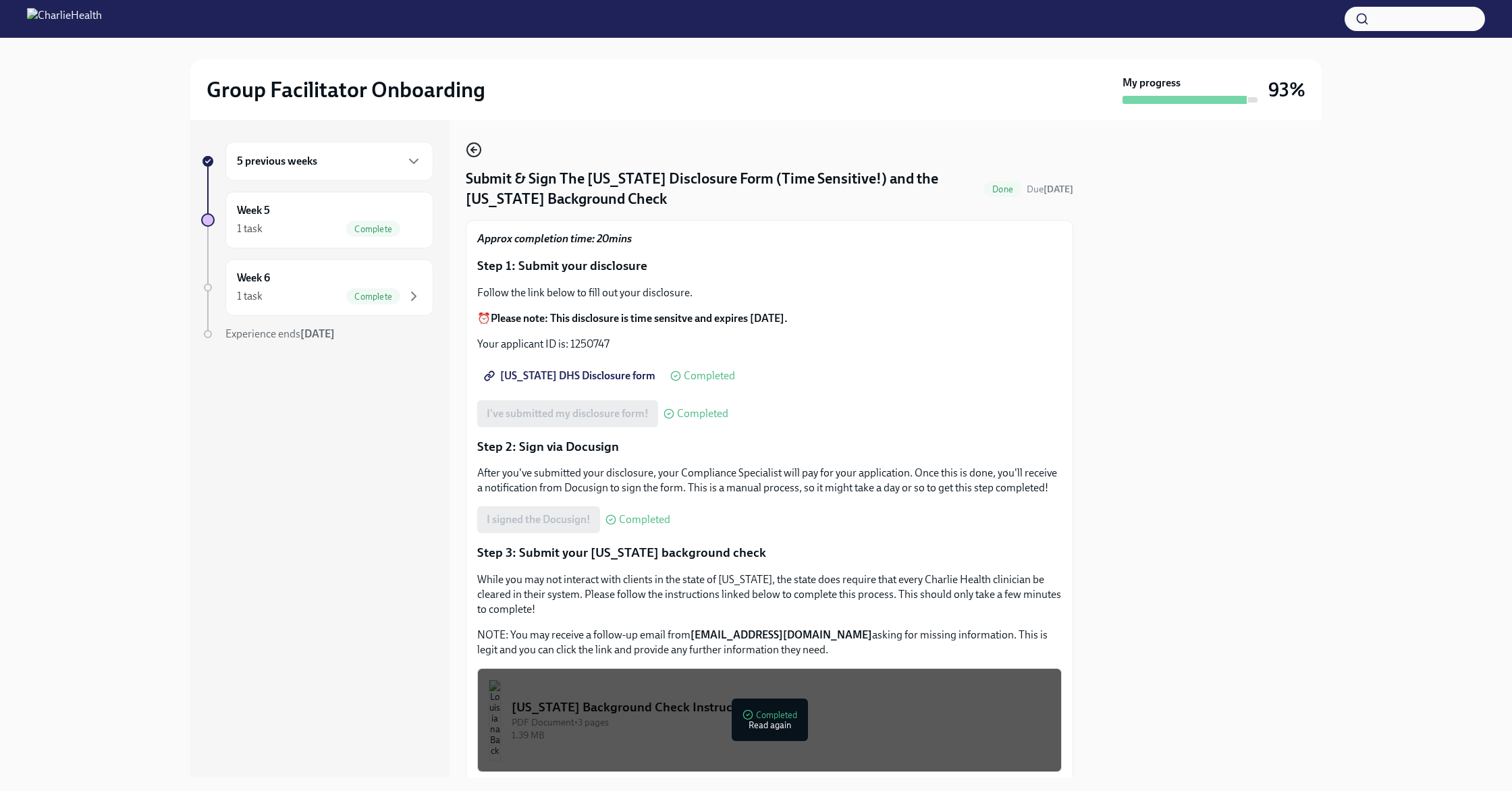
click at [475, 151] on icon "button" at bounding box center [473, 149] width 16 height 16
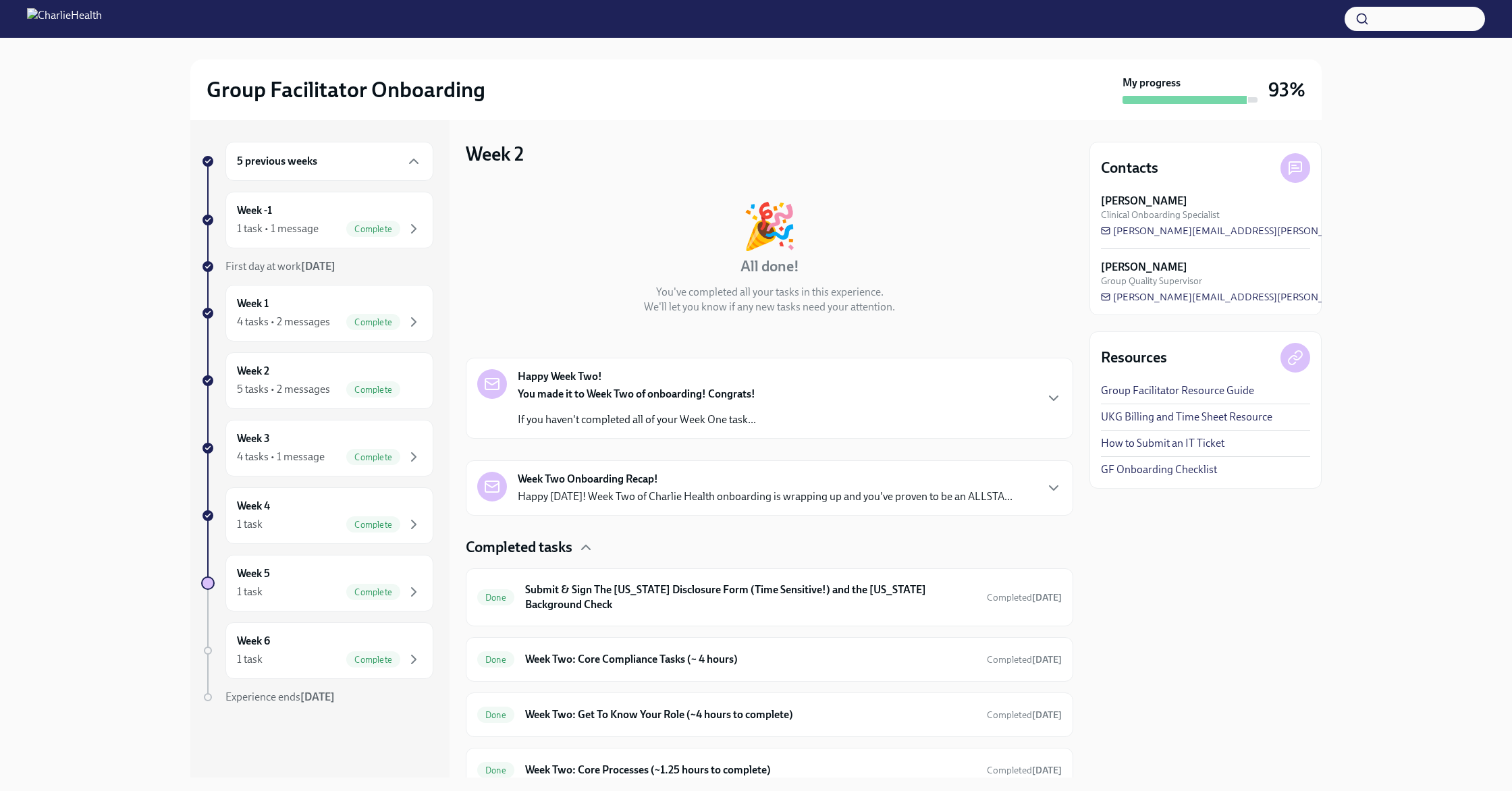
scroll to position [114, 0]
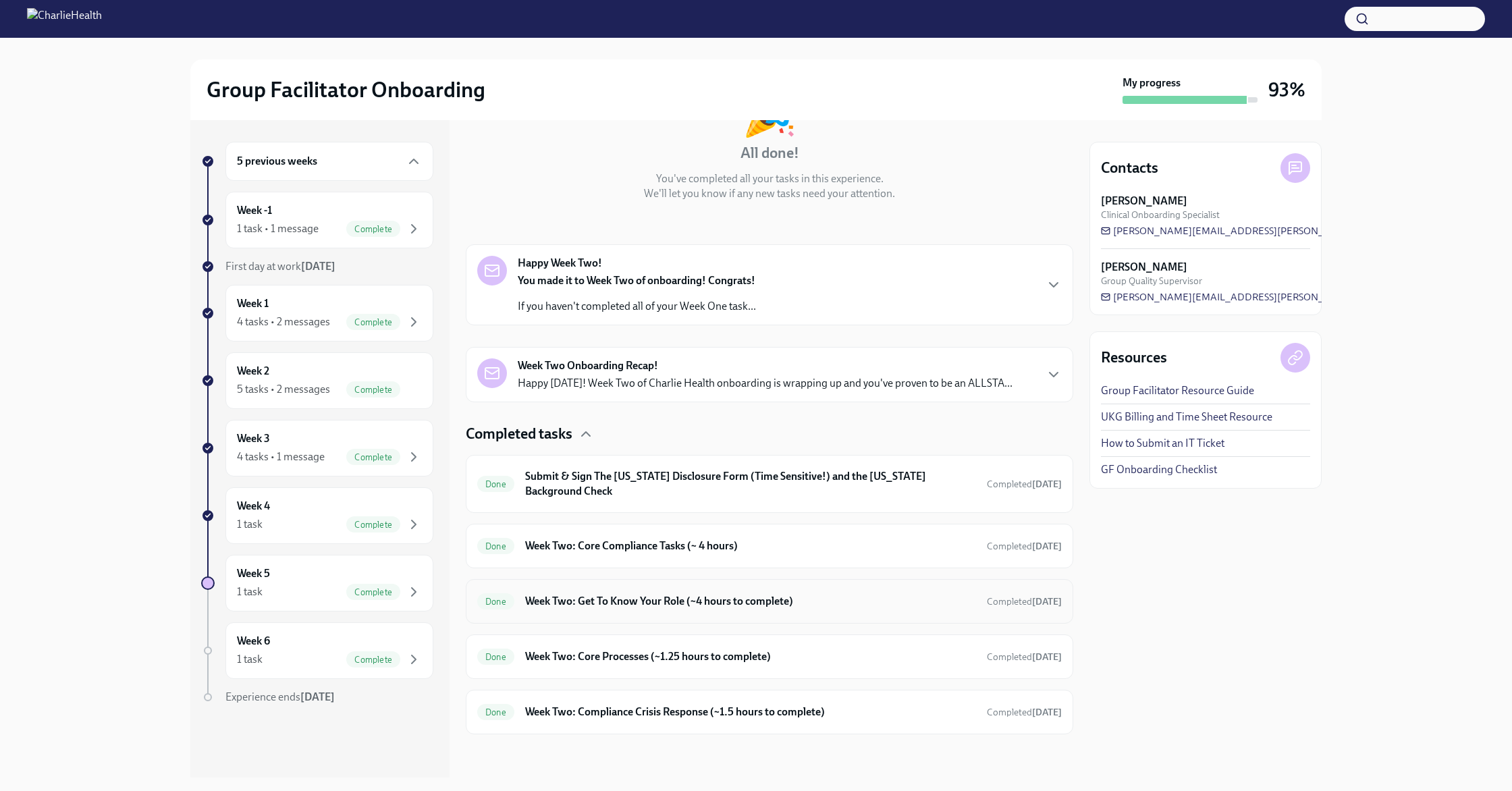
click at [700, 595] on h6 "Week Two: Get To Know Your Role (~4 hours to complete)" at bounding box center [751, 601] width 451 height 15
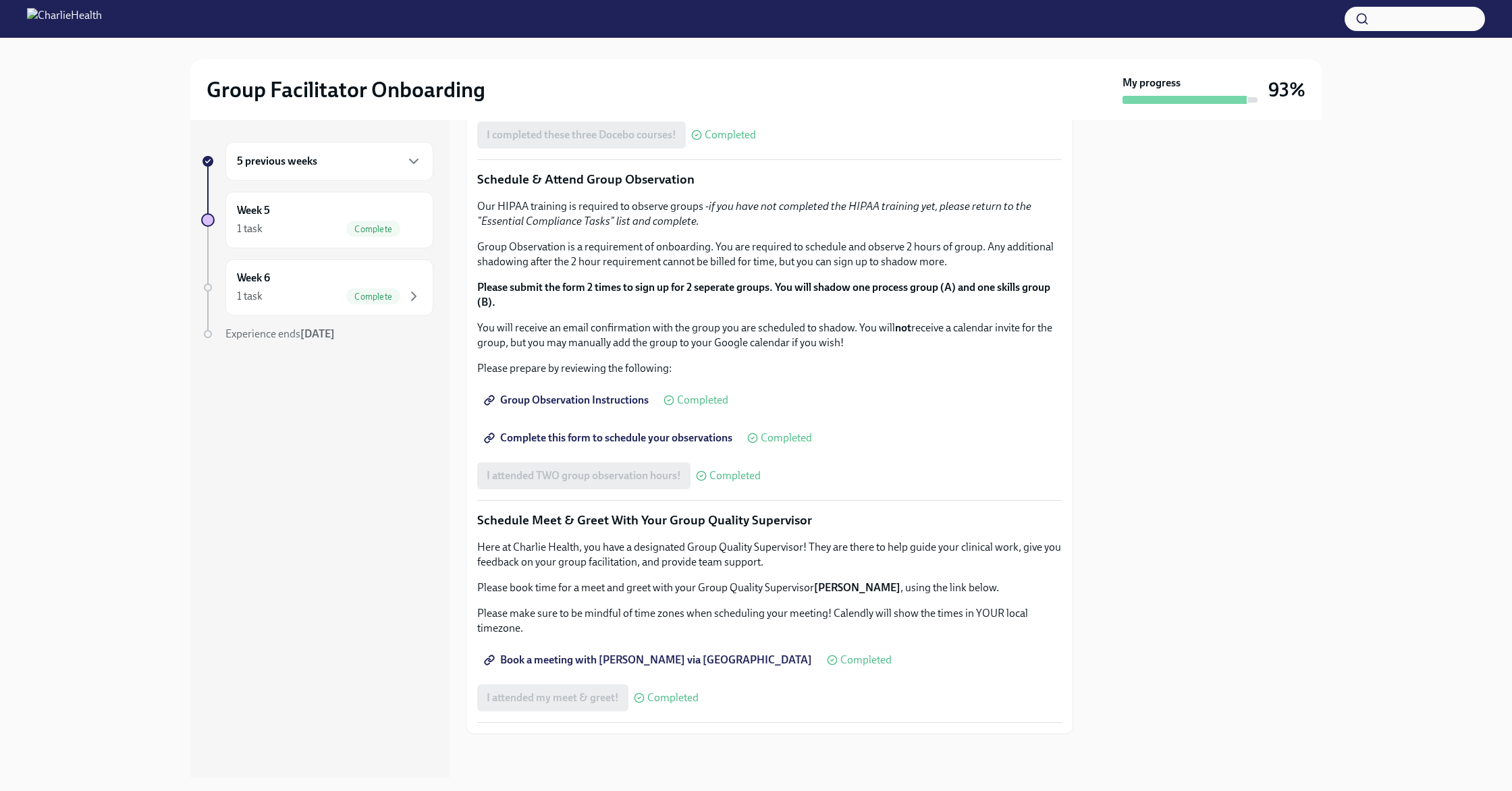
scroll to position [979, 0]
click at [600, 667] on span "Book a meeting with [PERSON_NAME] via [GEOGRAPHIC_DATA]" at bounding box center [649, 659] width 325 height 13
